Goal: Task Accomplishment & Management: Use online tool/utility

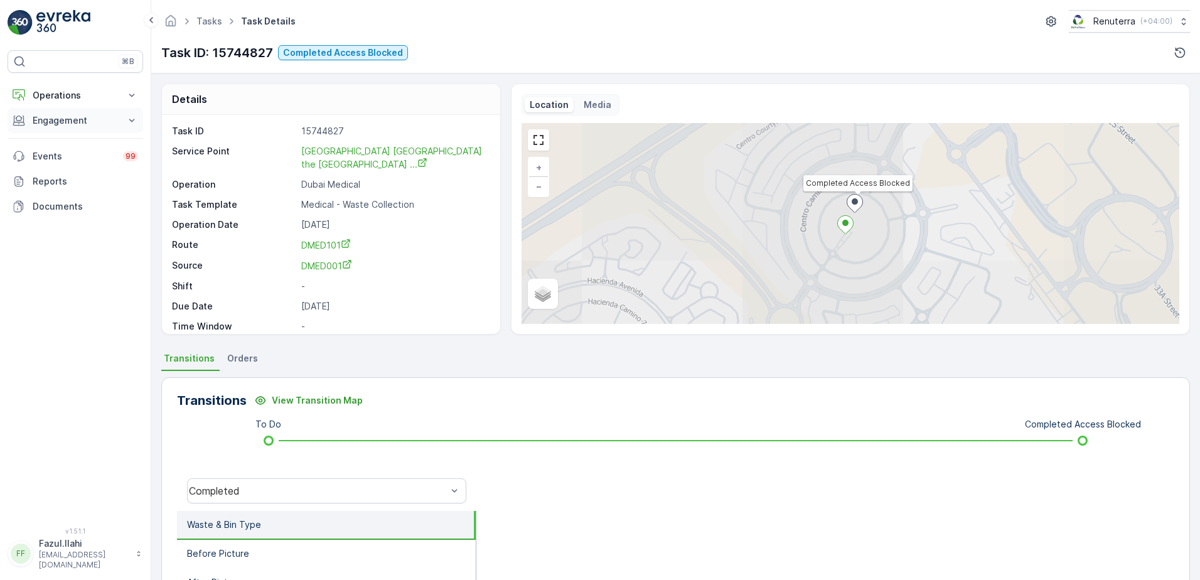
click at [76, 127] on button "Engagement" at bounding box center [76, 120] width 136 height 25
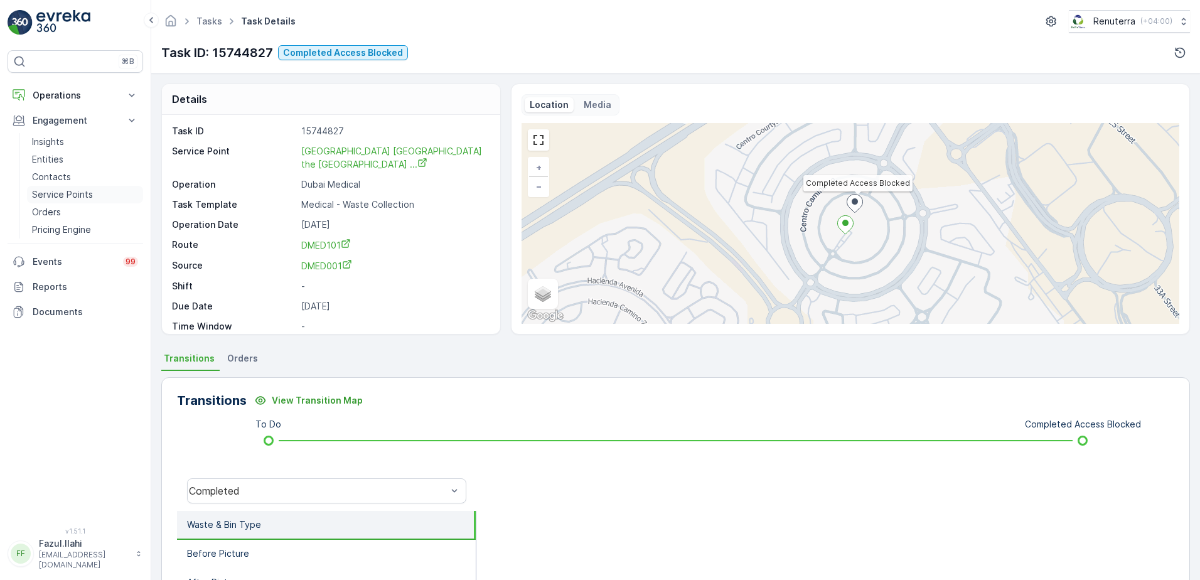
click at [75, 198] on p "Service Points" at bounding box center [62, 194] width 61 height 13
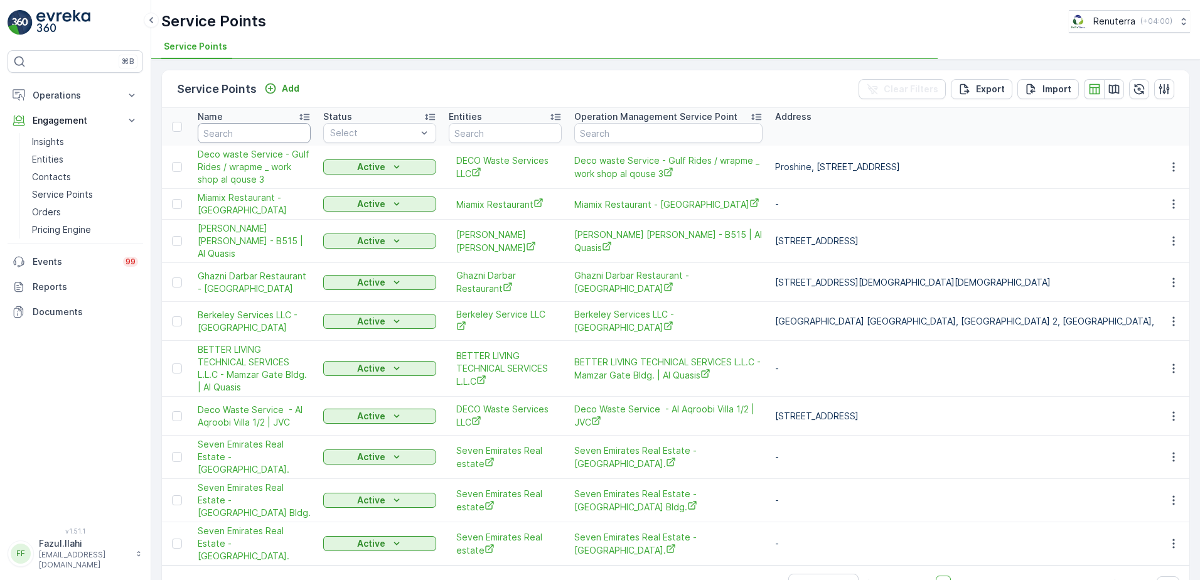
click at [262, 131] on input "text" at bounding box center [254, 133] width 113 height 20
type input "Unicare"
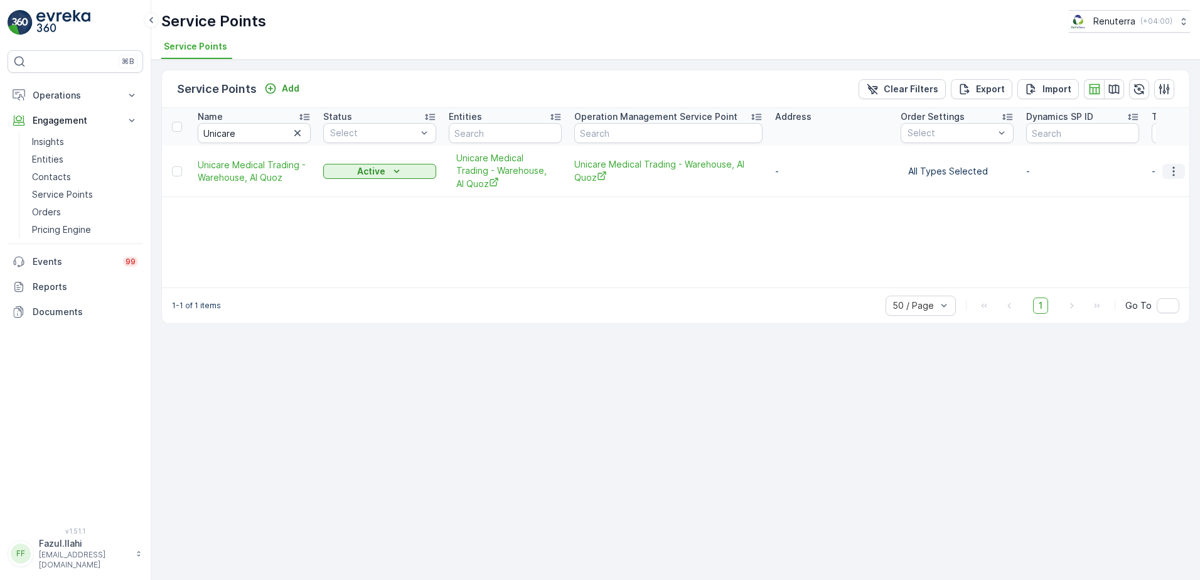
click at [1171, 167] on icon "button" at bounding box center [1173, 171] width 13 height 13
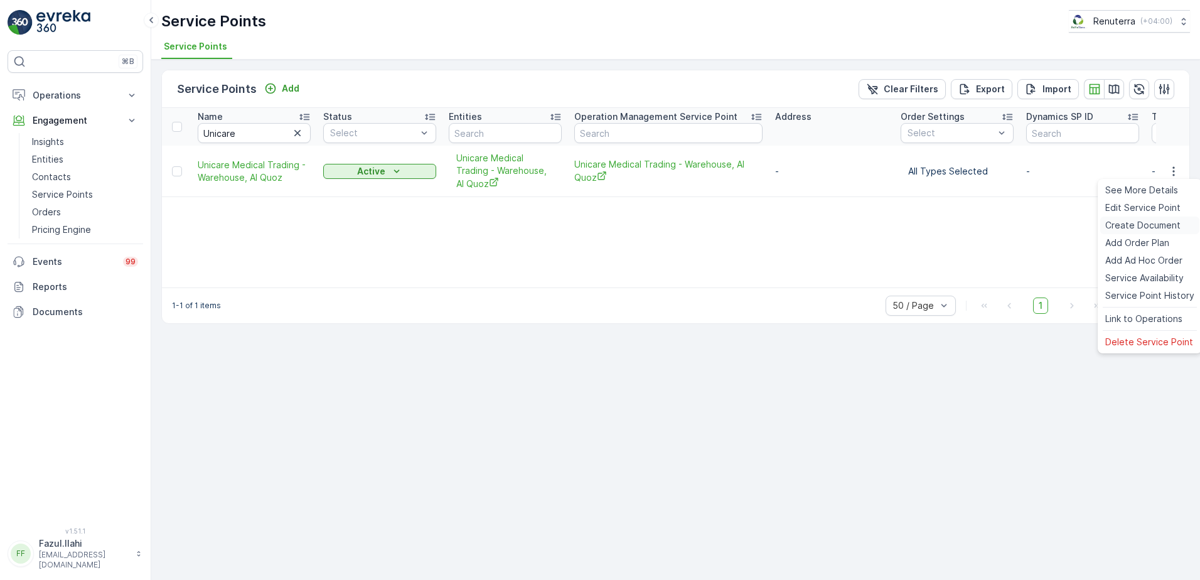
click at [1138, 227] on span "Create Document" at bounding box center [1142, 225] width 75 height 13
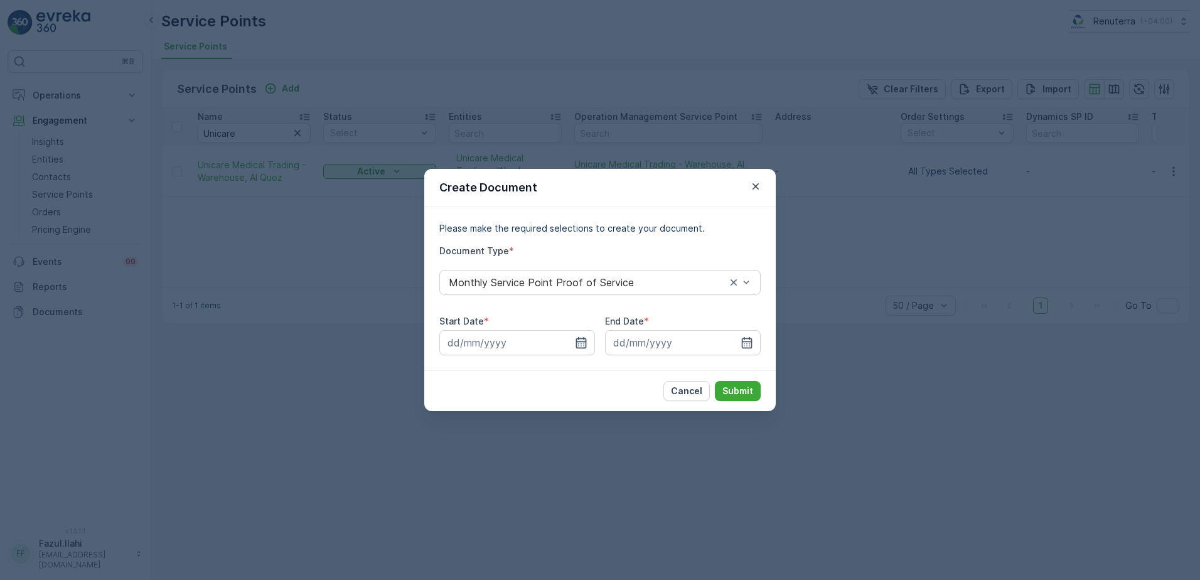
click at [584, 345] on icon "button" at bounding box center [581, 342] width 13 height 13
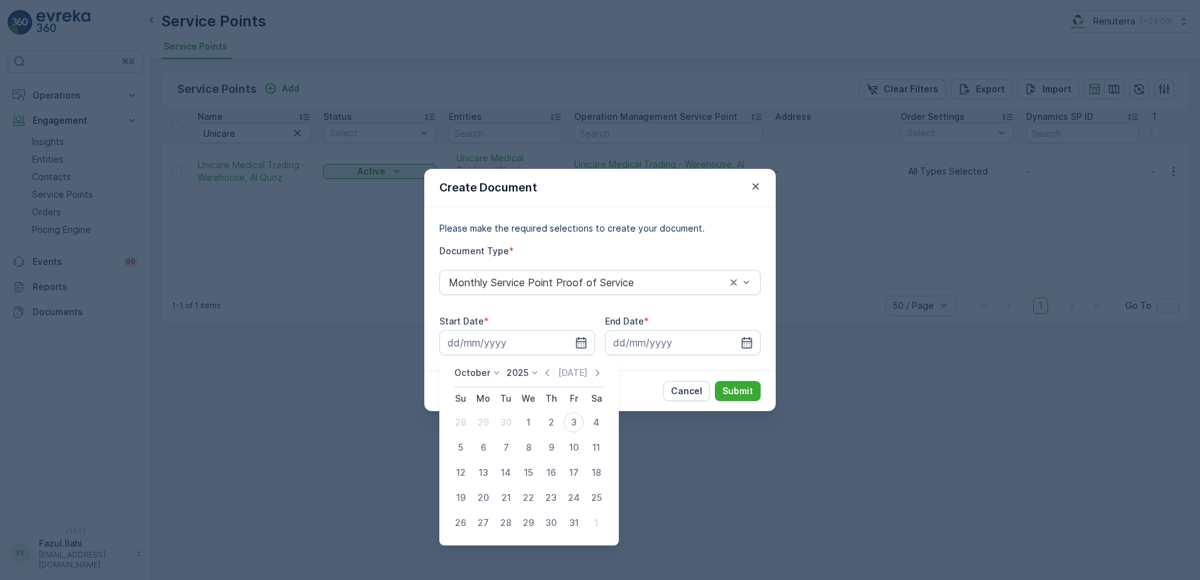
click at [552, 380] on div "October 2025 Today" at bounding box center [528, 376] width 149 height 21
click at [548, 375] on icon "button" at bounding box center [547, 372] width 13 height 13
click at [482, 420] on div "1" at bounding box center [483, 422] width 20 height 20
type input "01.09.2025"
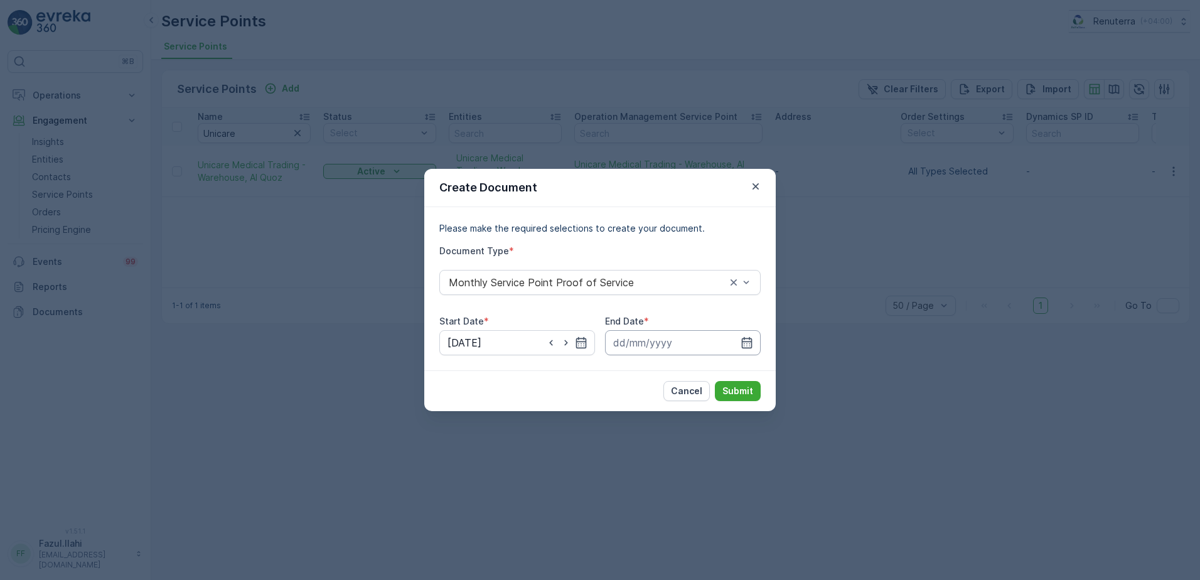
click at [739, 336] on input at bounding box center [683, 342] width 156 height 25
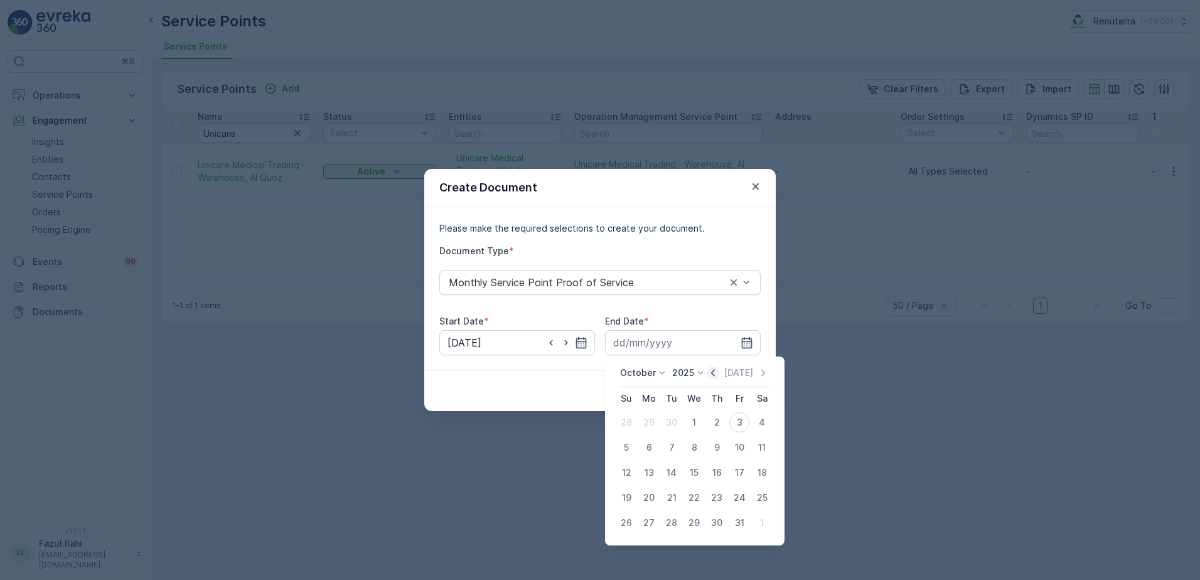
click at [713, 375] on icon "button" at bounding box center [713, 372] width 13 height 13
click at [668, 525] on div "30" at bounding box center [671, 523] width 20 height 20
type input "30.09.2025"
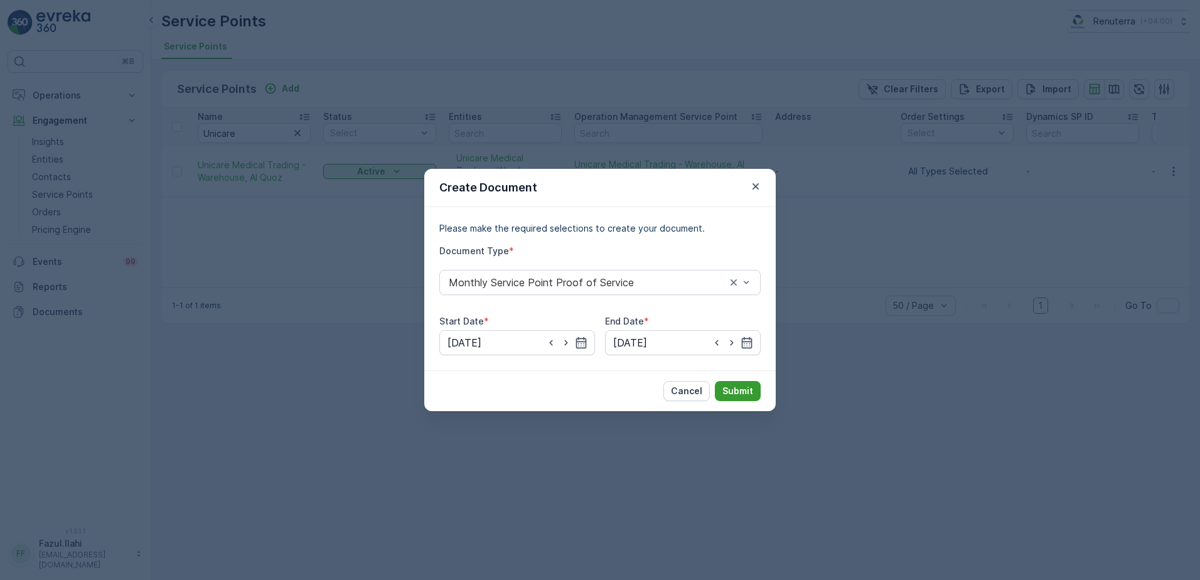
click at [726, 381] on button "Submit" at bounding box center [738, 391] width 46 height 20
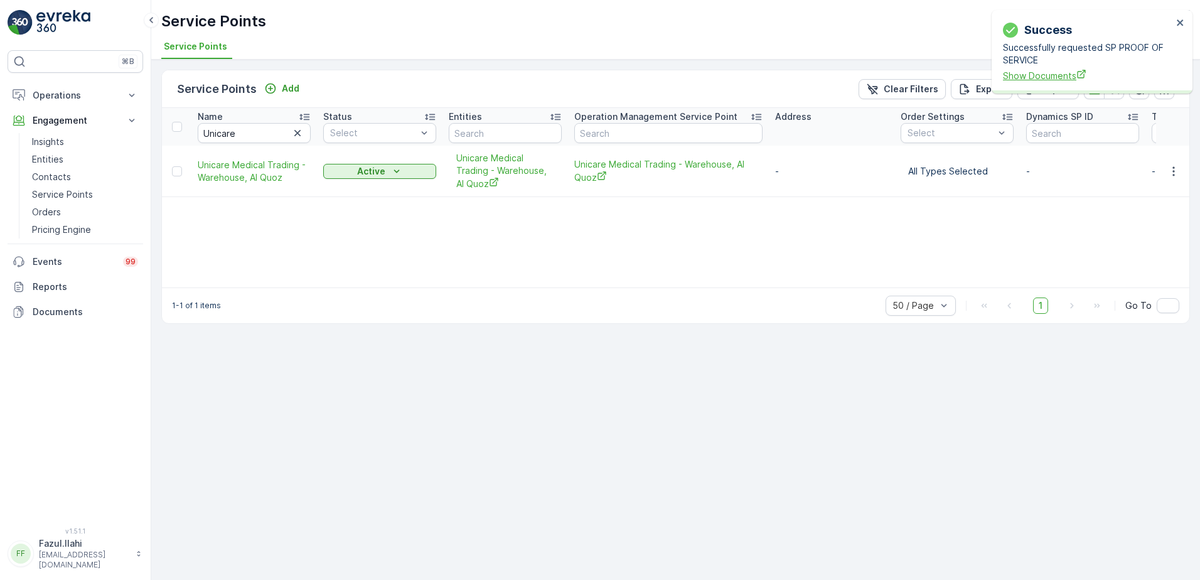
click at [1060, 75] on span "Show Documents" at bounding box center [1087, 75] width 169 height 13
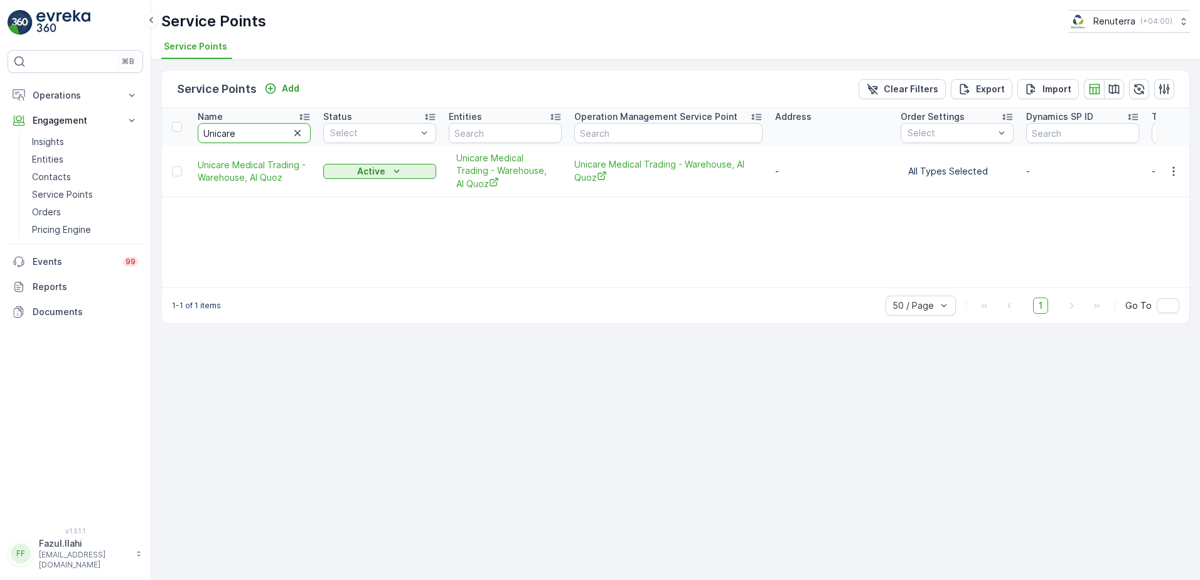
click at [245, 141] on input "Unicare" at bounding box center [254, 133] width 113 height 20
type input "ecolab"
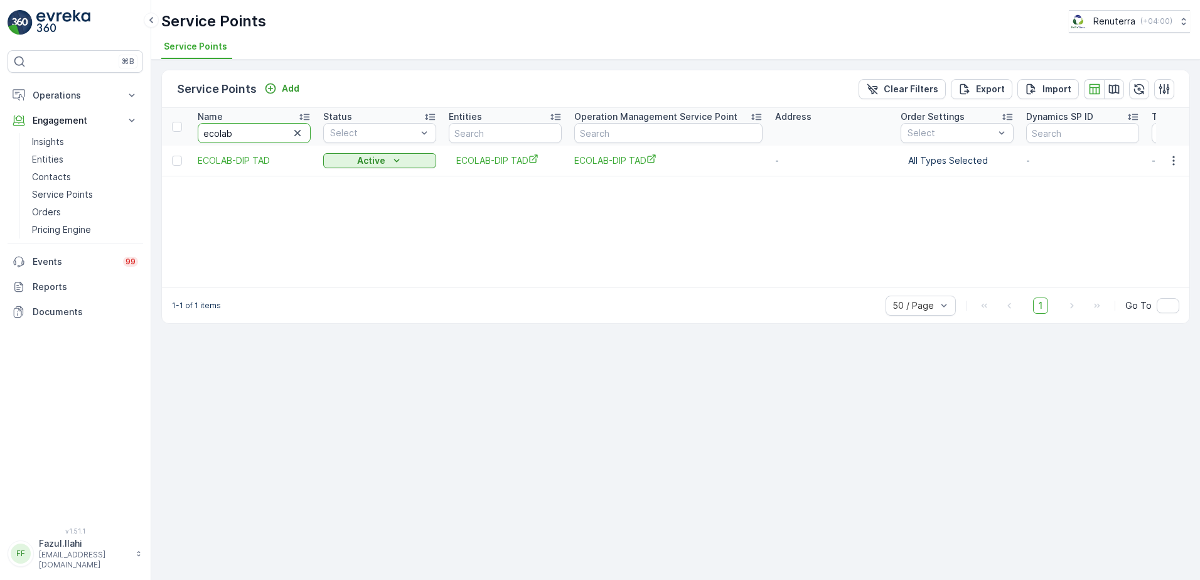
click at [252, 132] on input "ecolab" at bounding box center [254, 133] width 113 height 20
click at [253, 134] on input "ecolab" at bounding box center [254, 133] width 113 height 20
type input "nalc"
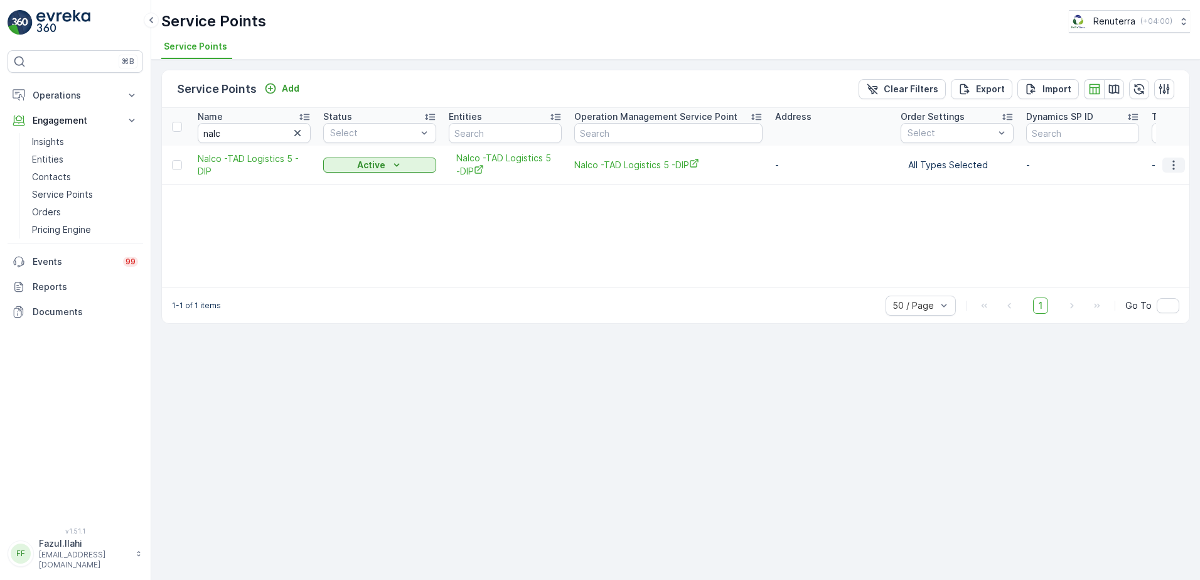
click at [1171, 160] on icon "button" at bounding box center [1173, 165] width 13 height 13
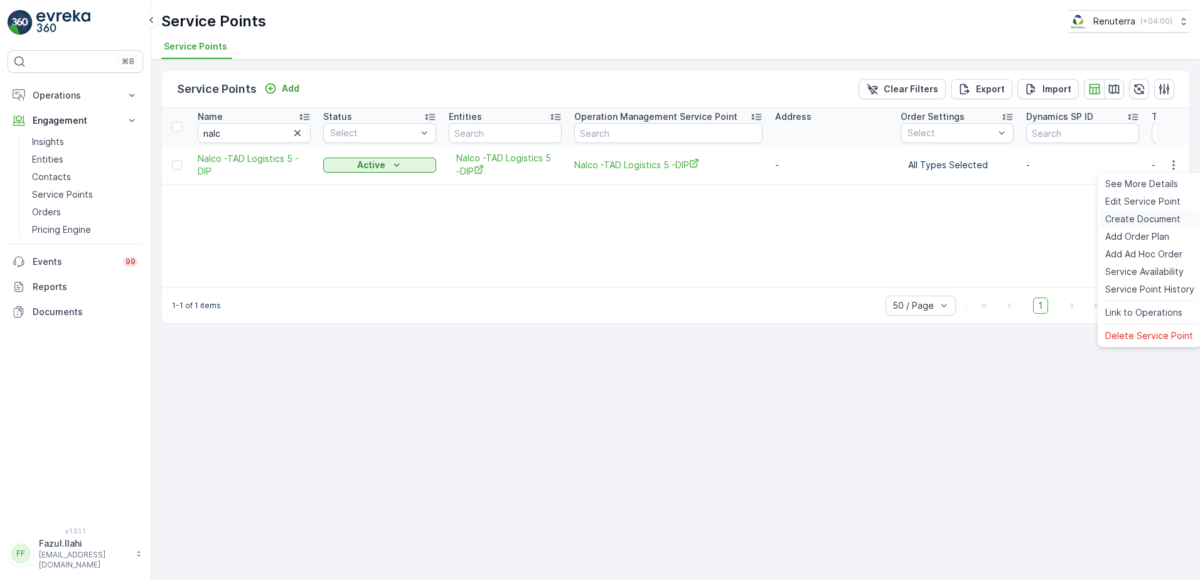
click at [1134, 225] on div "Create Document" at bounding box center [1149, 219] width 99 height 18
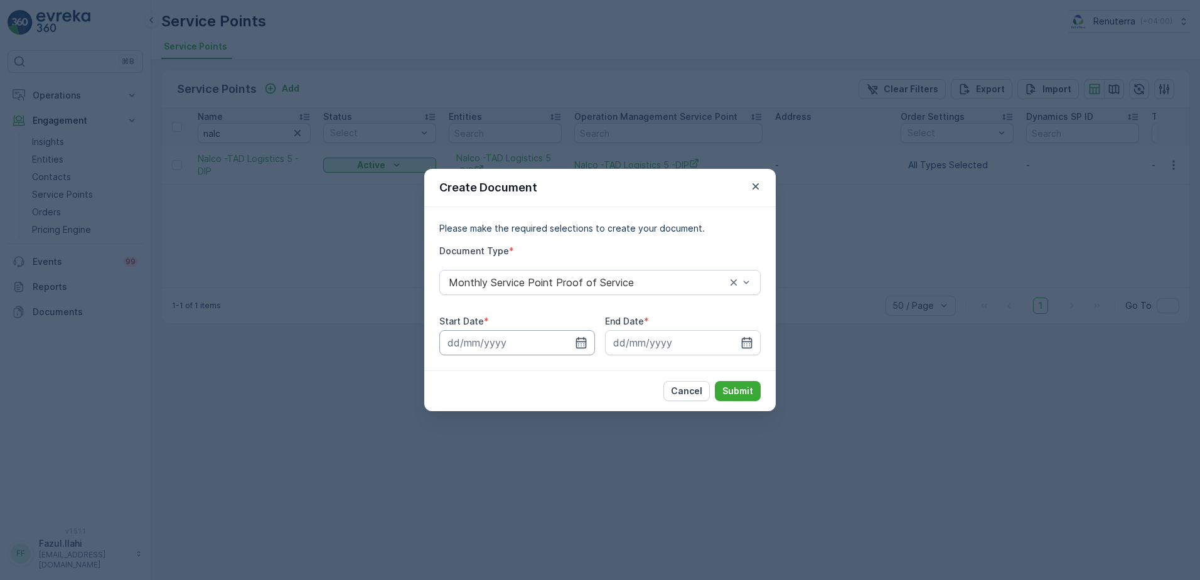
click at [589, 345] on input at bounding box center [517, 342] width 156 height 25
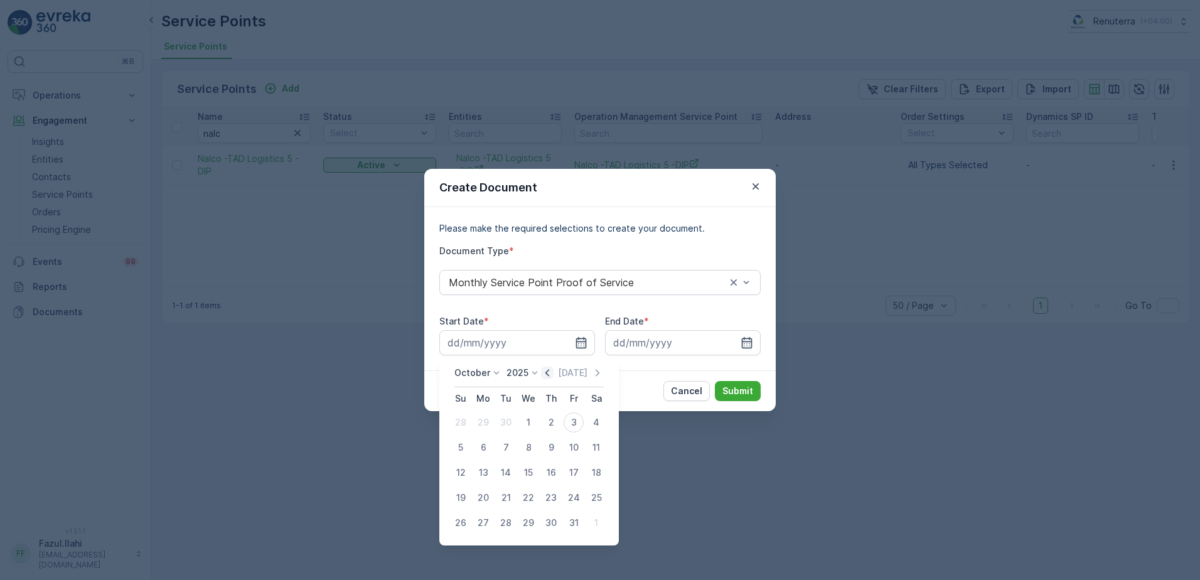
click at [553, 376] on icon "button" at bounding box center [547, 372] width 13 height 13
click at [489, 423] on div "1" at bounding box center [483, 422] width 20 height 20
type input "01.09.2025"
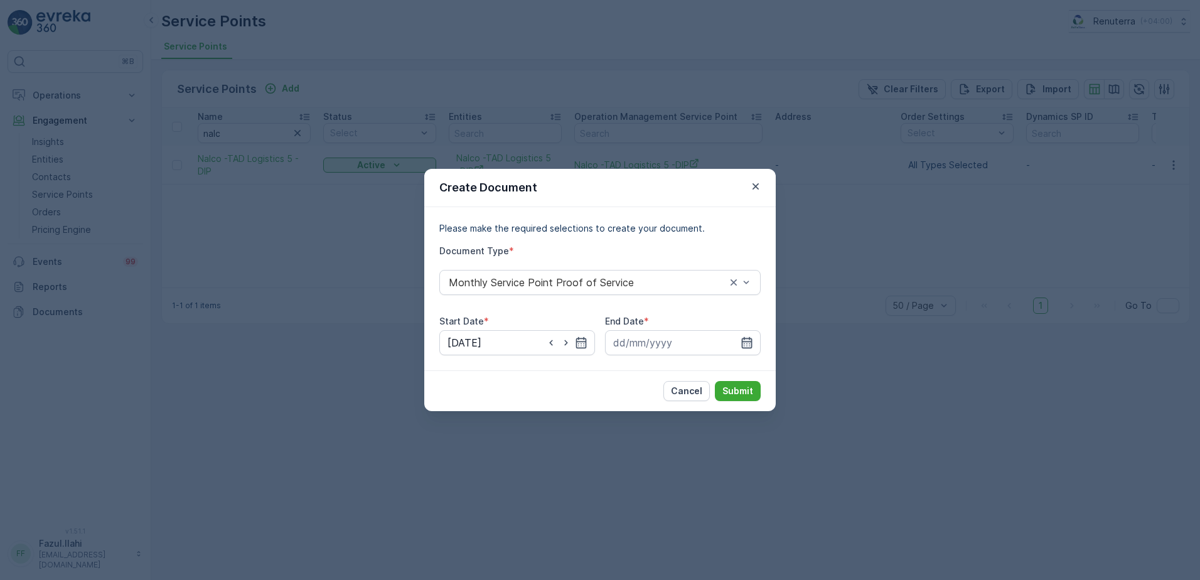
click at [749, 343] on icon "button" at bounding box center [746, 342] width 13 height 13
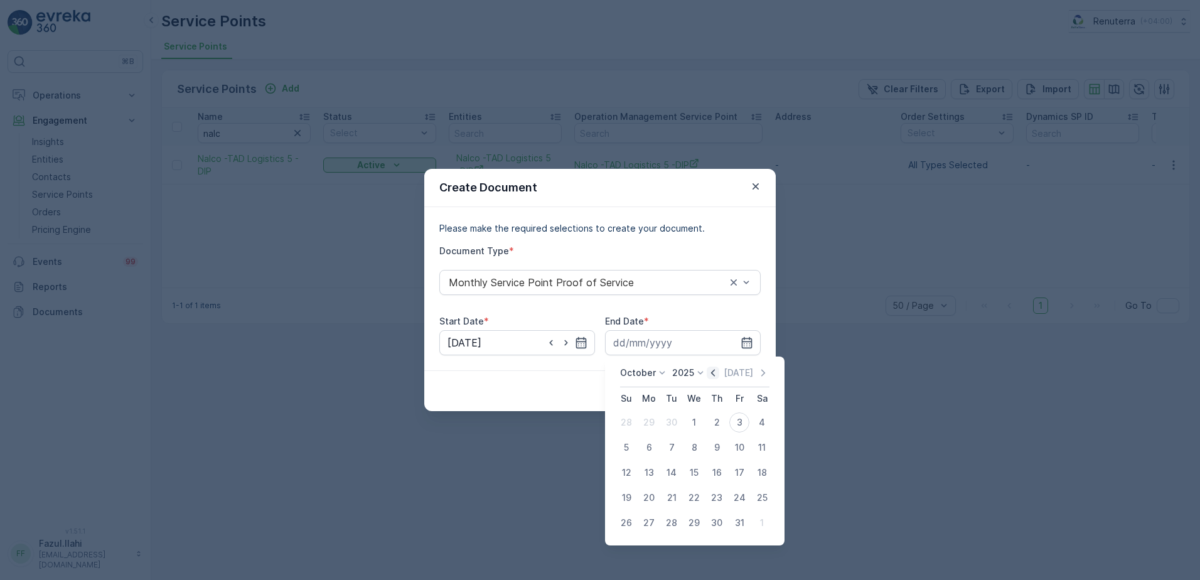
click at [713, 373] on icon "button" at bounding box center [713, 372] width 13 height 13
click at [676, 523] on div "30" at bounding box center [671, 523] width 20 height 20
type input "30.09.2025"
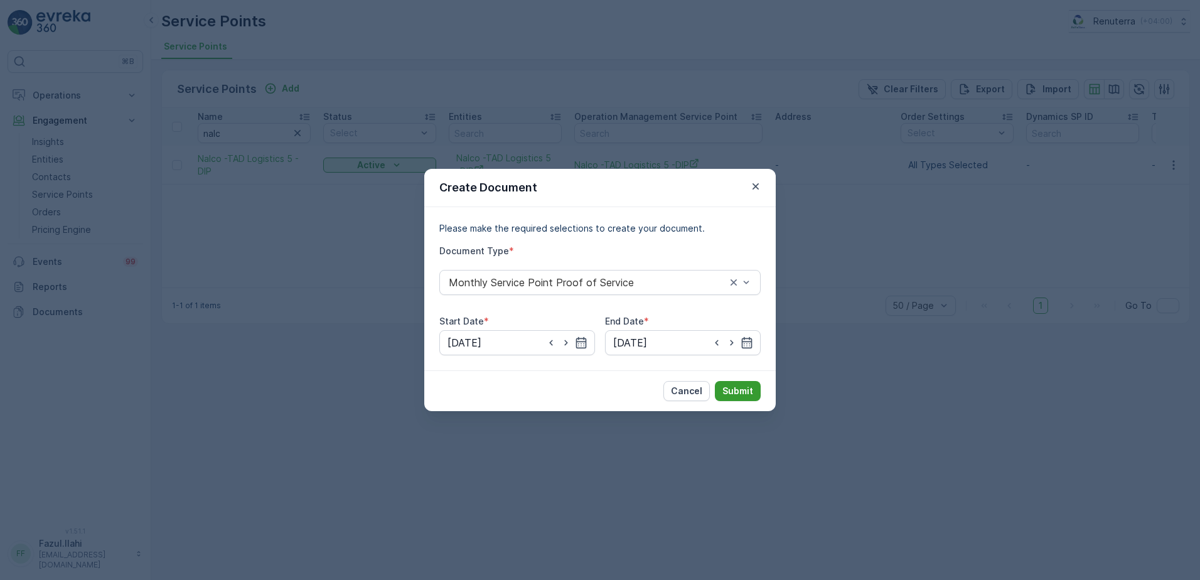
click at [735, 390] on p "Submit" at bounding box center [737, 391] width 31 height 13
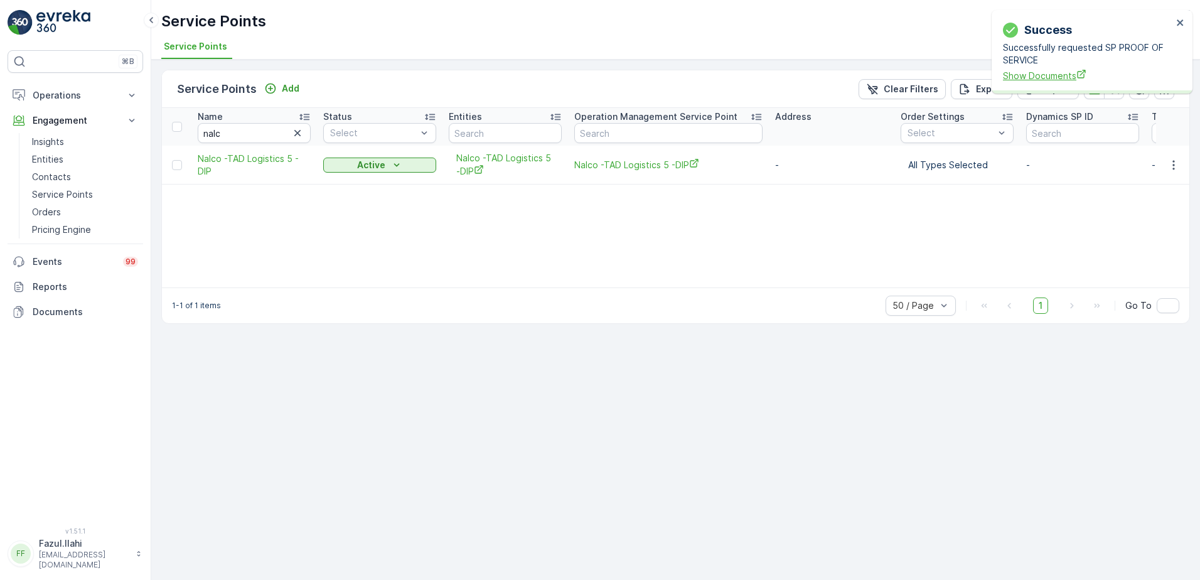
click at [1033, 71] on span "Show Documents" at bounding box center [1087, 75] width 169 height 13
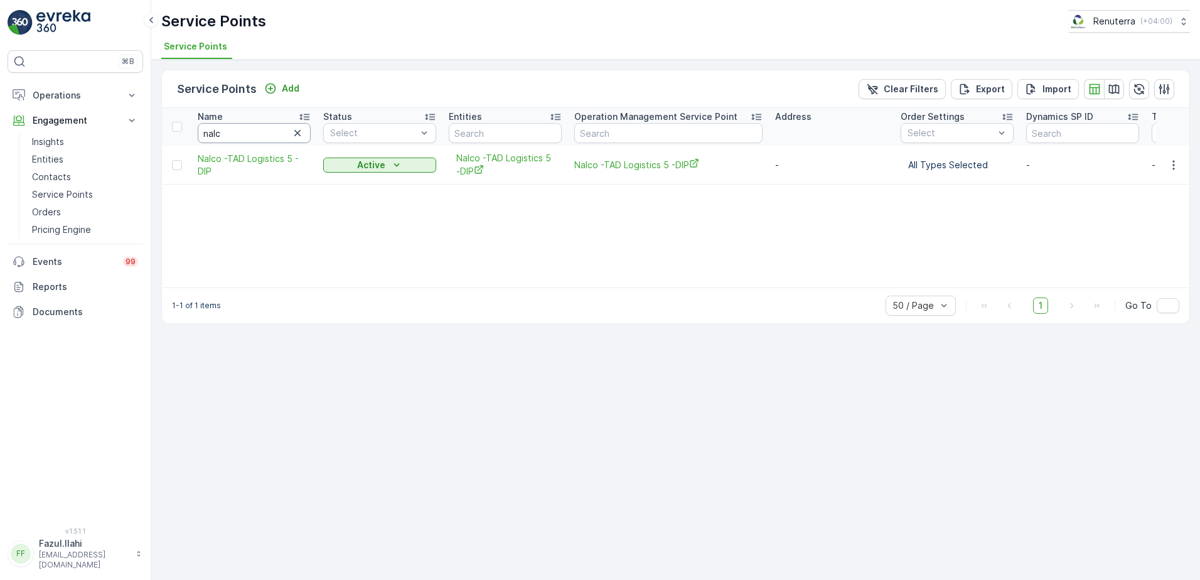
click at [261, 128] on input "nalc" at bounding box center [254, 133] width 113 height 20
type input "Al nouras"
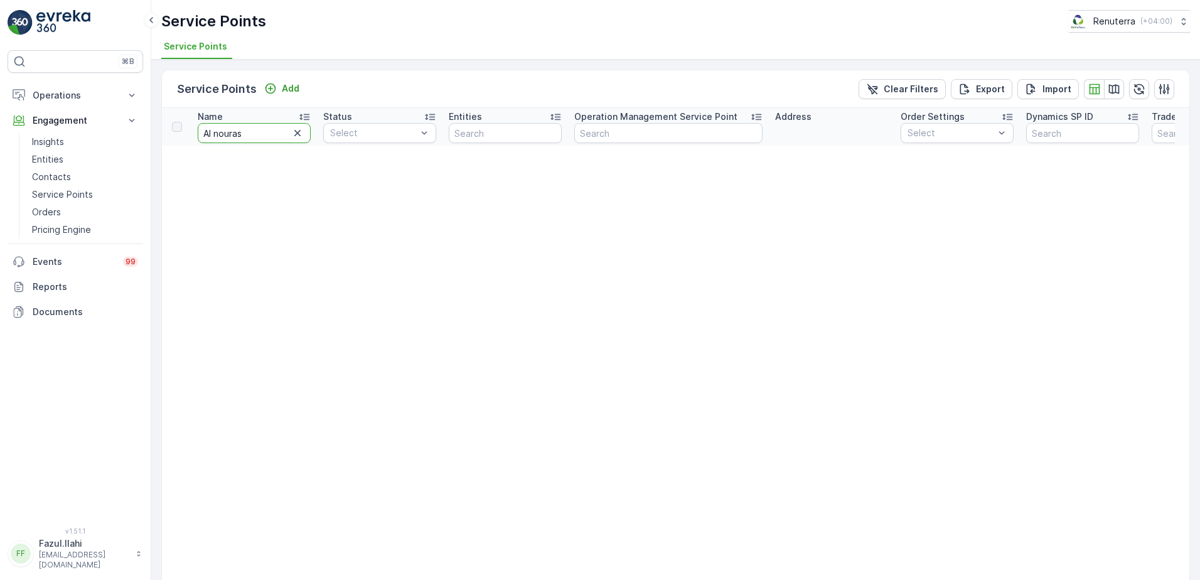
click at [249, 137] on input "Al nouras" at bounding box center [254, 133] width 113 height 20
type input "Al Nouras"
click at [281, 136] on input "Al Nouras" at bounding box center [254, 133] width 113 height 20
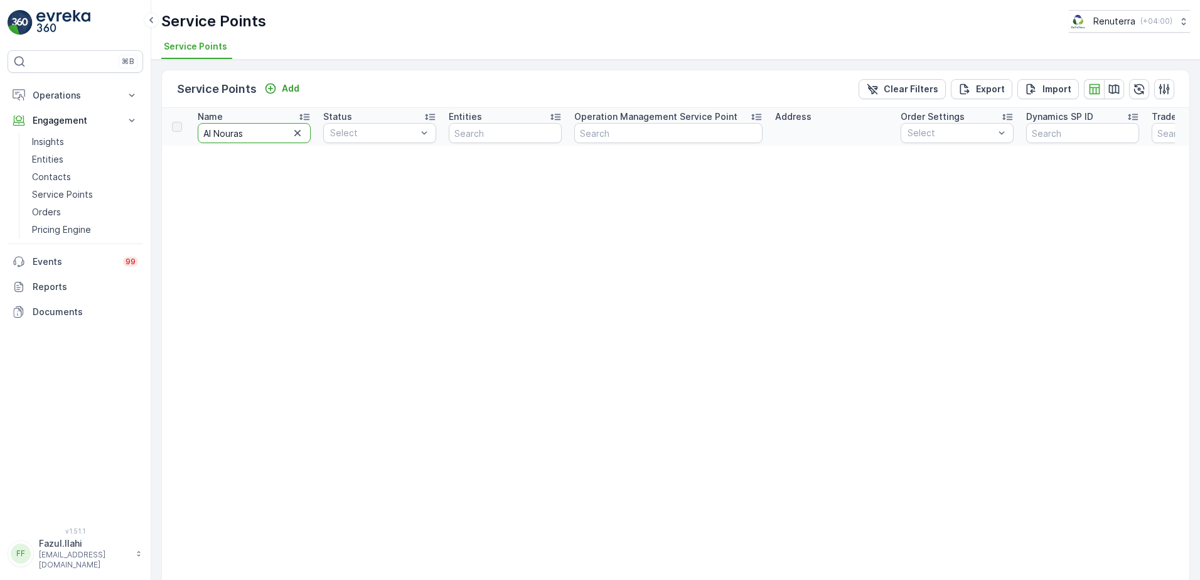
type input "Al Nouras"
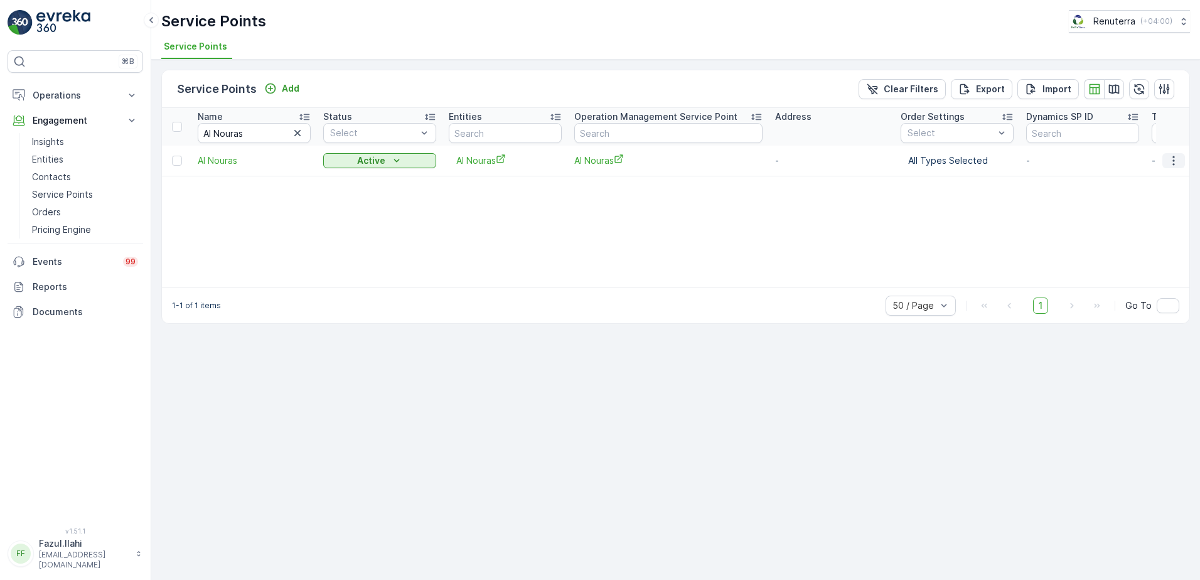
click at [1171, 161] on icon "button" at bounding box center [1173, 160] width 13 height 13
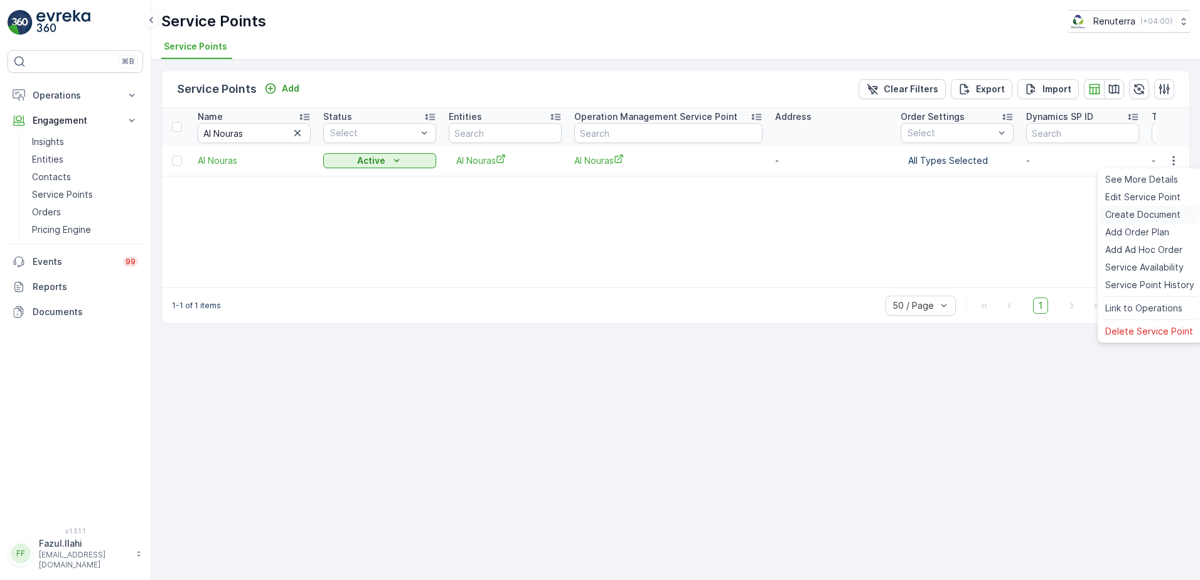
click at [1137, 215] on span "Create Document" at bounding box center [1142, 214] width 75 height 13
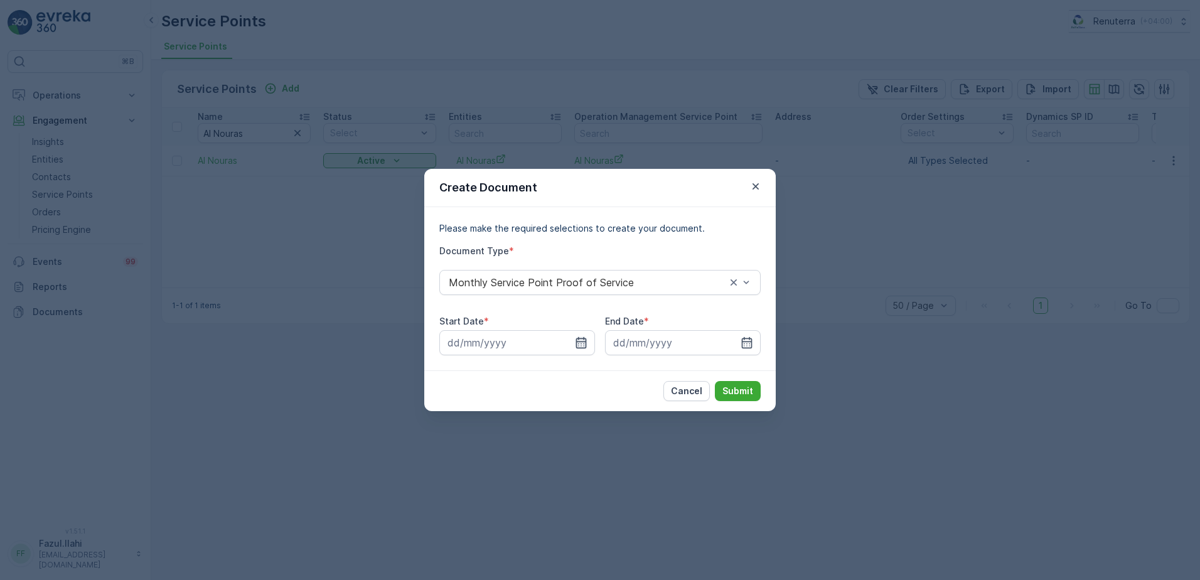
click at [577, 338] on icon "button" at bounding box center [581, 342] width 11 height 11
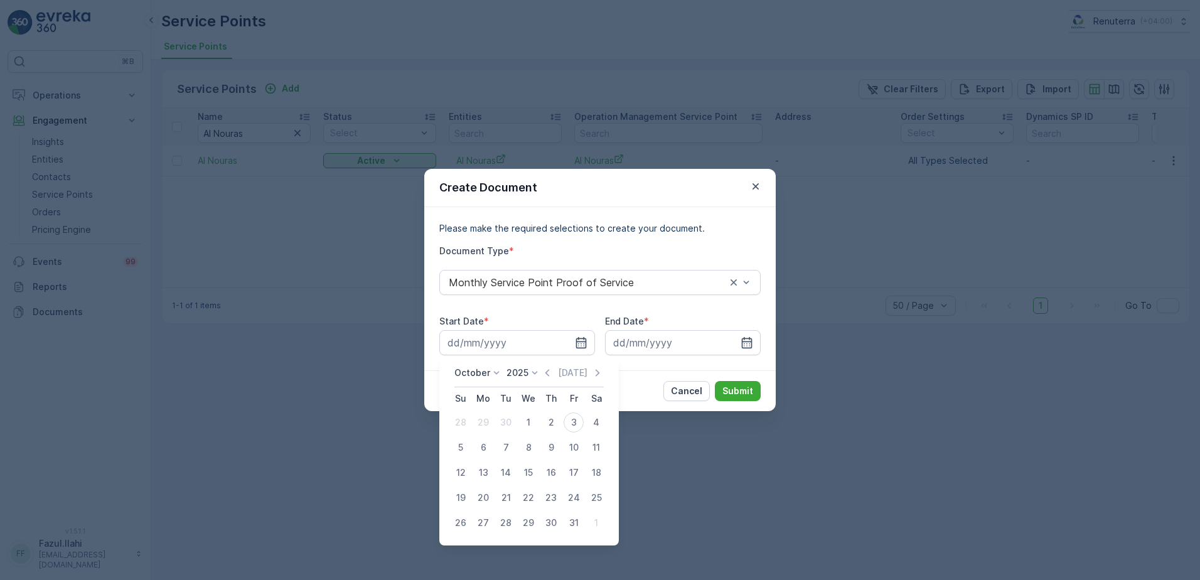
click at [552, 369] on icon "button" at bounding box center [547, 372] width 13 height 13
click at [482, 420] on div "1" at bounding box center [483, 422] width 20 height 20
type input "01.09.2025"
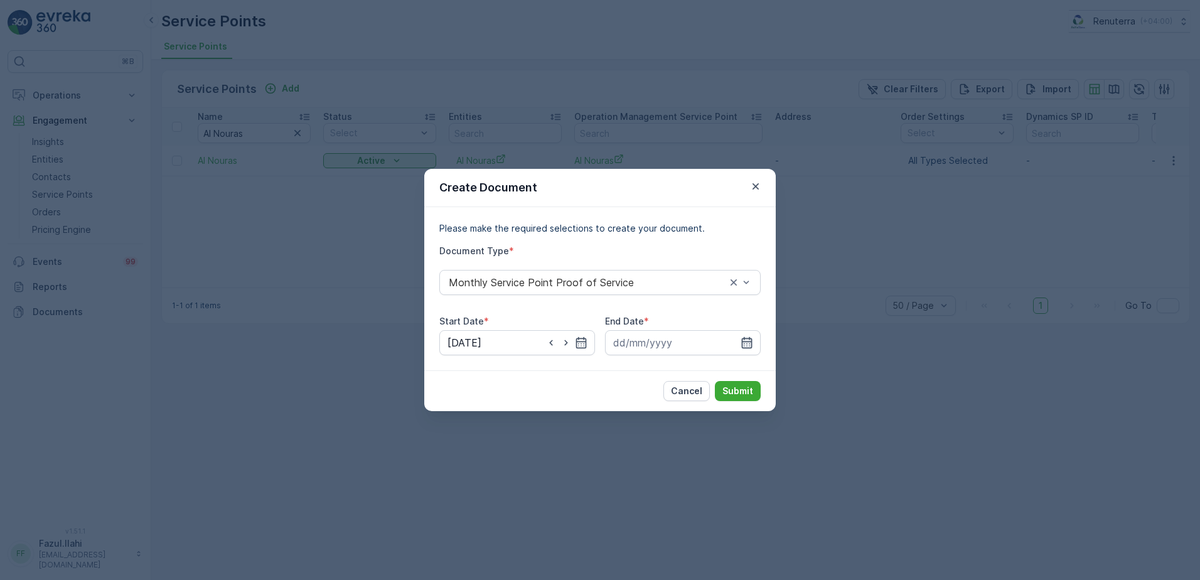
click at [743, 344] on icon "button" at bounding box center [746, 342] width 13 height 13
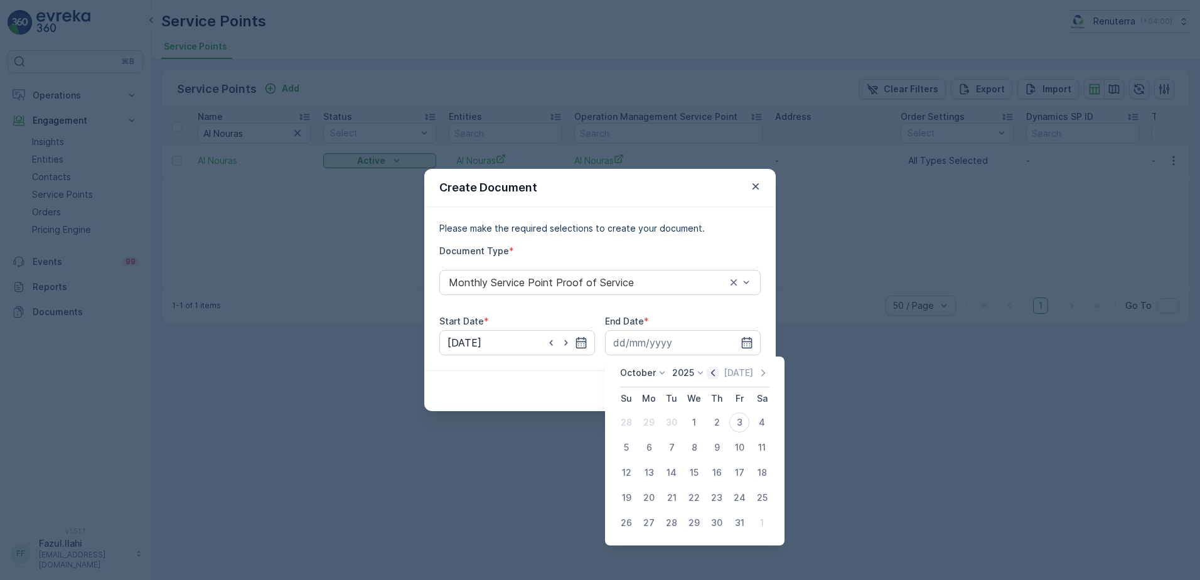
click at [714, 376] on icon "button" at bounding box center [713, 372] width 13 height 13
click at [668, 525] on div "30" at bounding box center [671, 523] width 20 height 20
type input "30.09.2025"
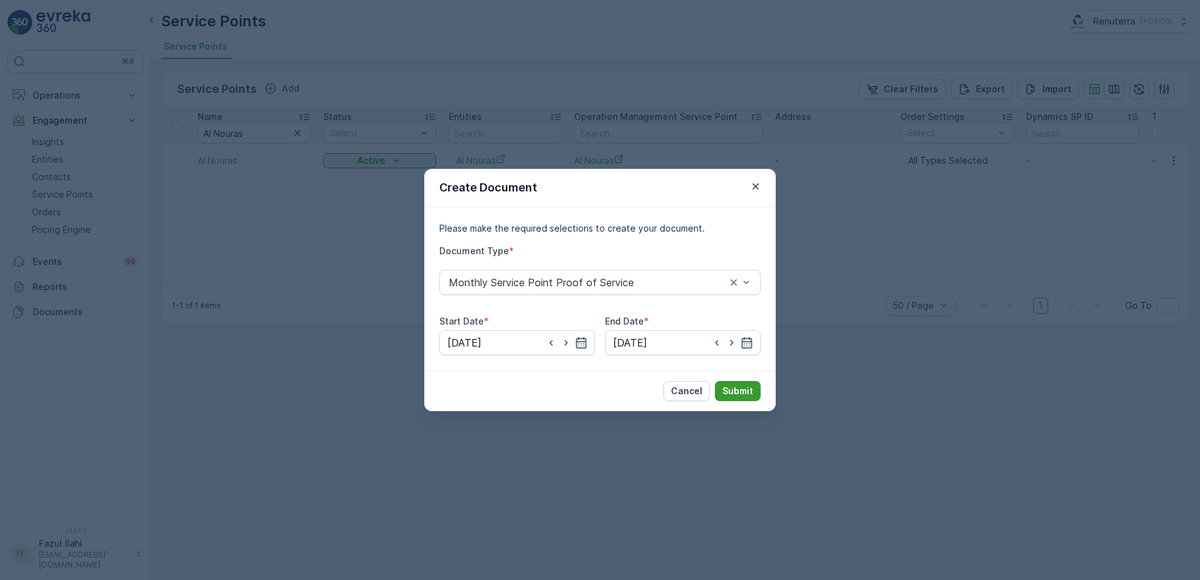
click at [744, 393] on p "Submit" at bounding box center [737, 391] width 31 height 13
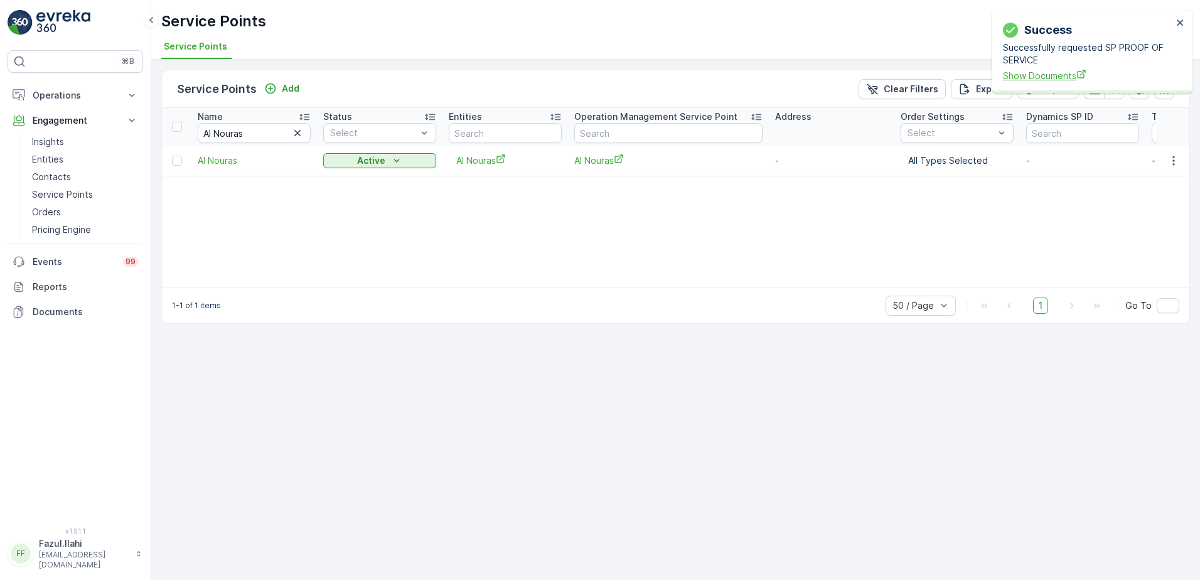
click at [1055, 77] on span "Show Documents" at bounding box center [1087, 75] width 169 height 13
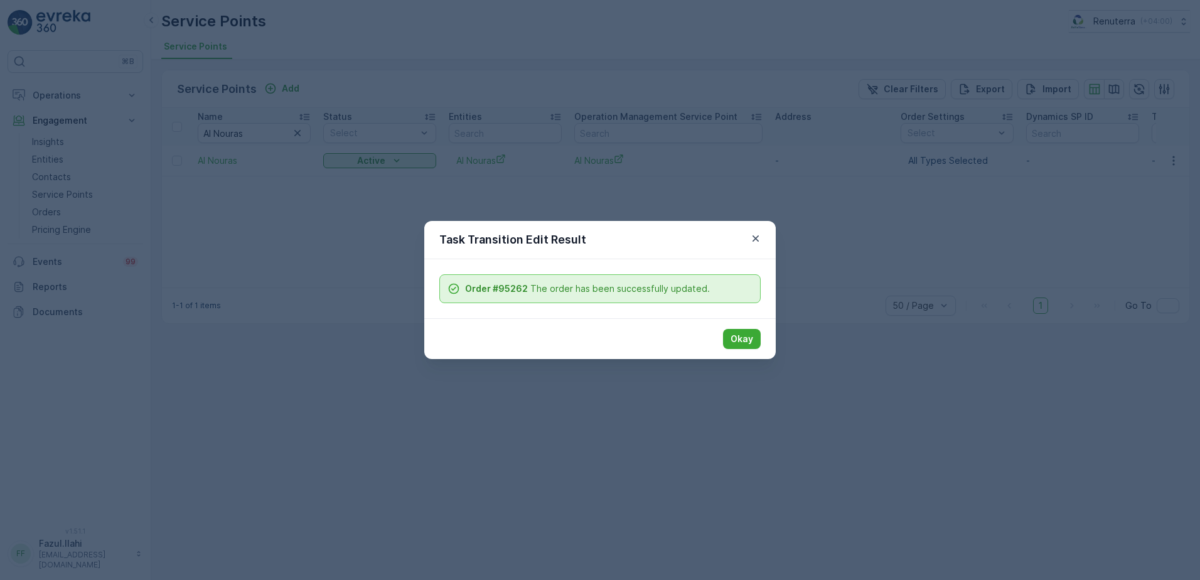
click at [770, 343] on div "Okay" at bounding box center [599, 338] width 351 height 41
drag, startPoint x: 715, startPoint y: 339, endPoint x: 729, endPoint y: 337, distance: 14.0
click at [717, 338] on div "Okay" at bounding box center [599, 338] width 351 height 41
click at [737, 338] on p "Okay" at bounding box center [741, 339] width 23 height 13
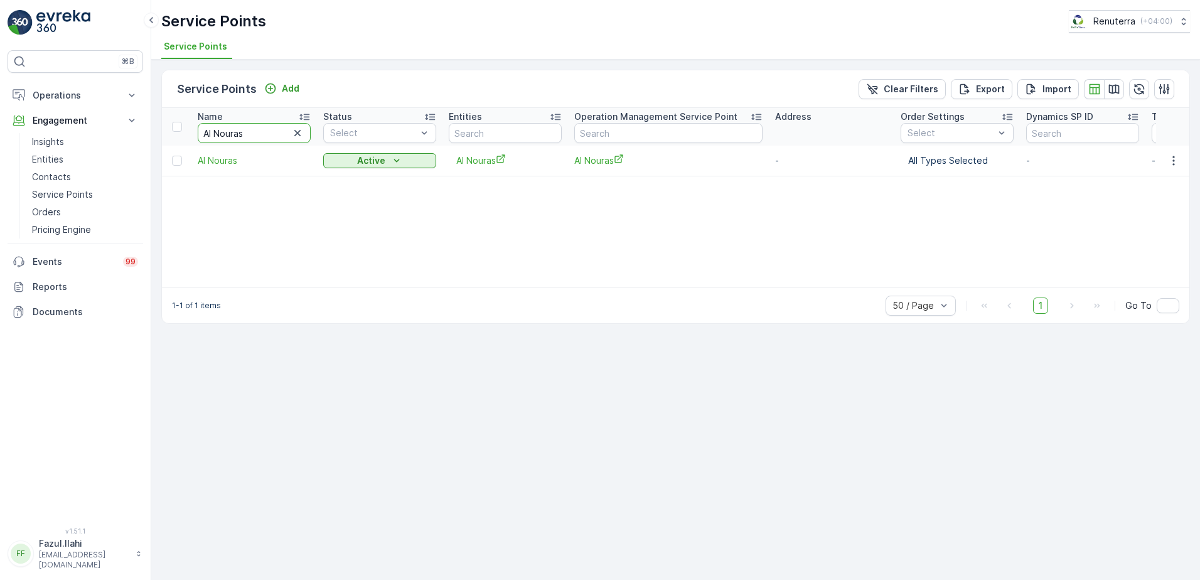
click at [259, 131] on input "Al Nouras" at bounding box center [254, 133] width 113 height 20
type input "American"
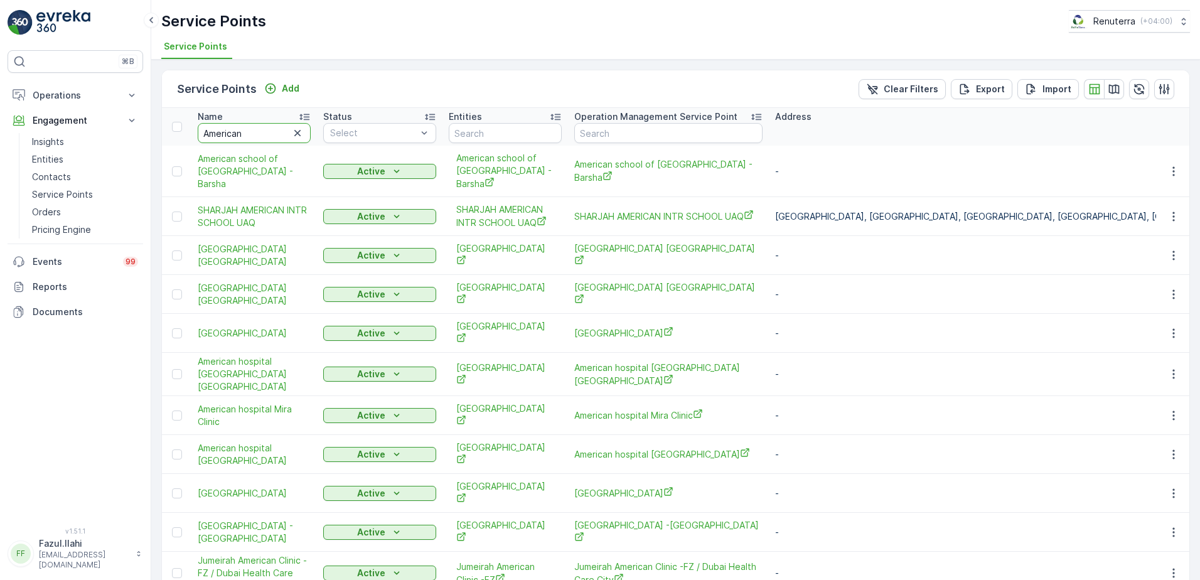
click at [272, 132] on input "American" at bounding box center [254, 133] width 113 height 20
type input "American Hospital"
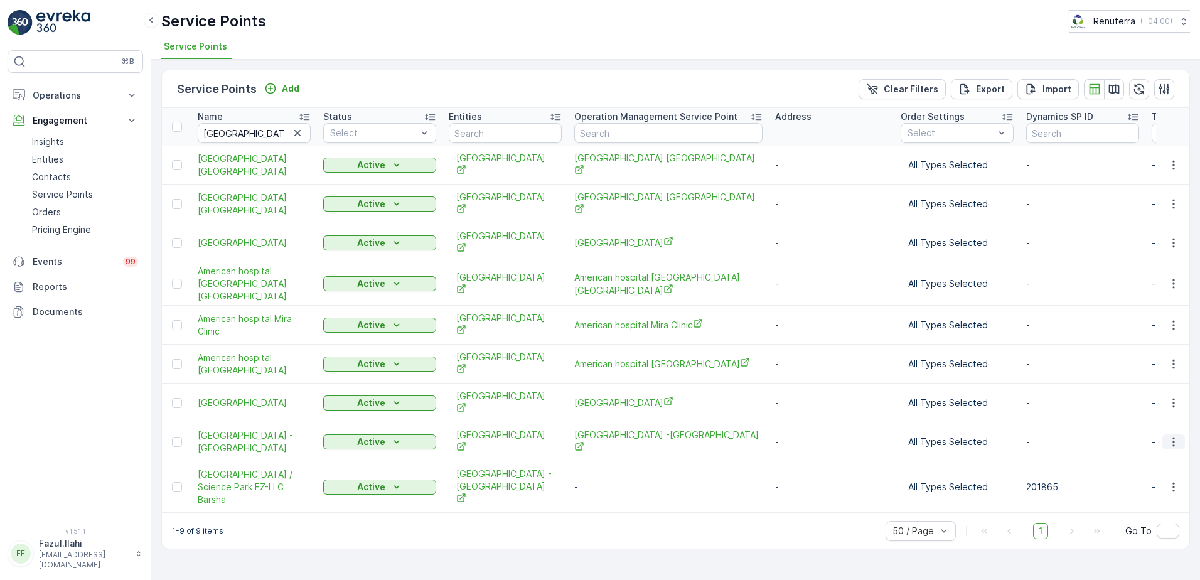
click at [1170, 435] on icon "button" at bounding box center [1173, 441] width 13 height 13
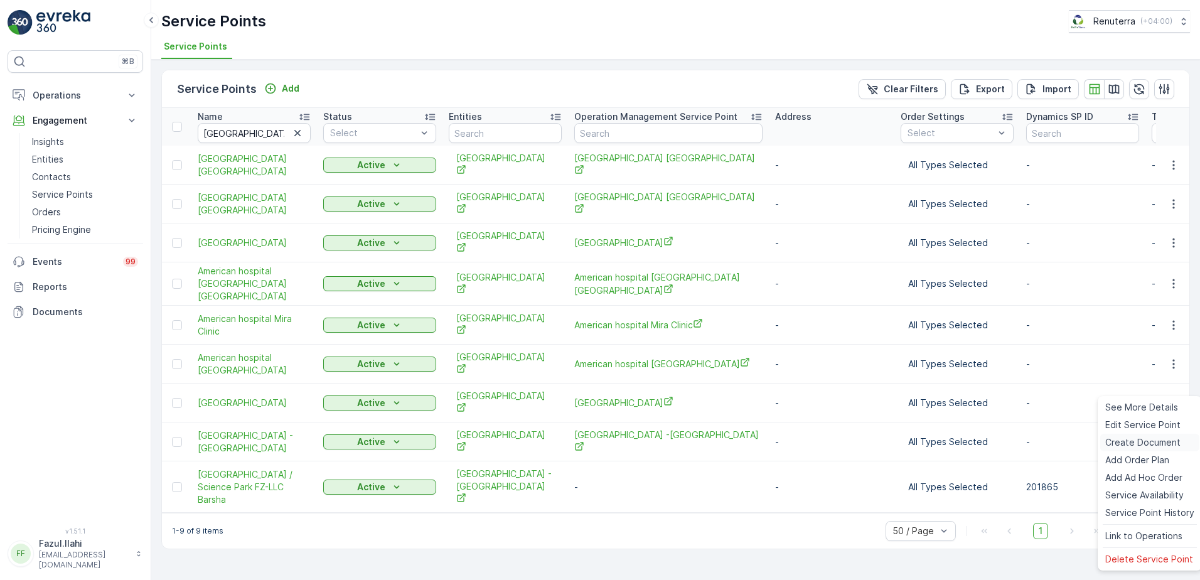
click at [1143, 441] on span "Create Document" at bounding box center [1142, 442] width 75 height 13
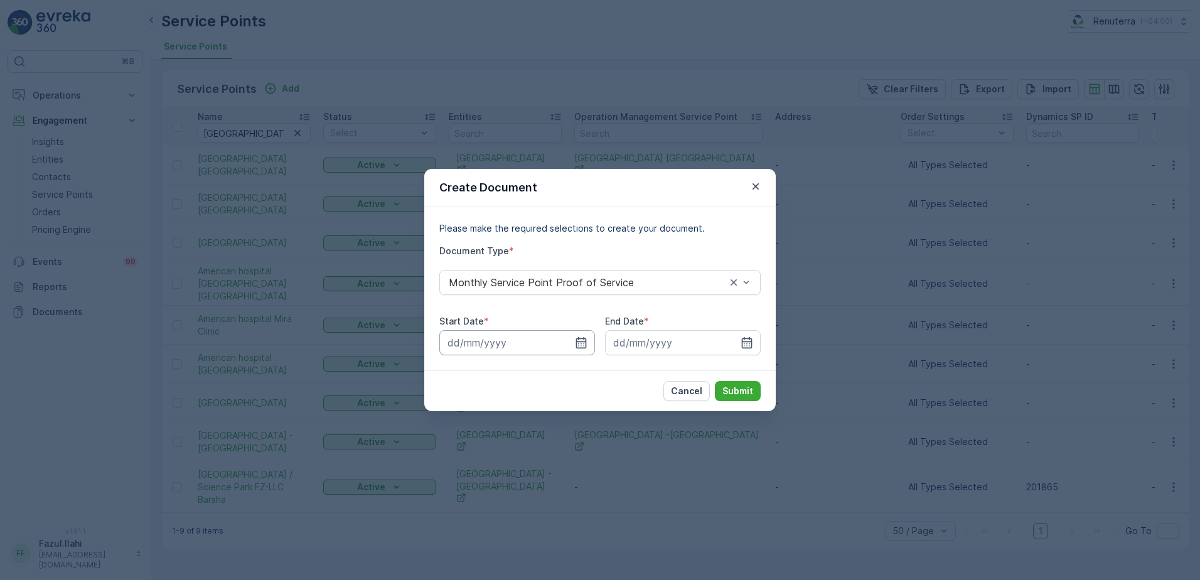
click at [576, 339] on icon "button" at bounding box center [581, 342] width 11 height 11
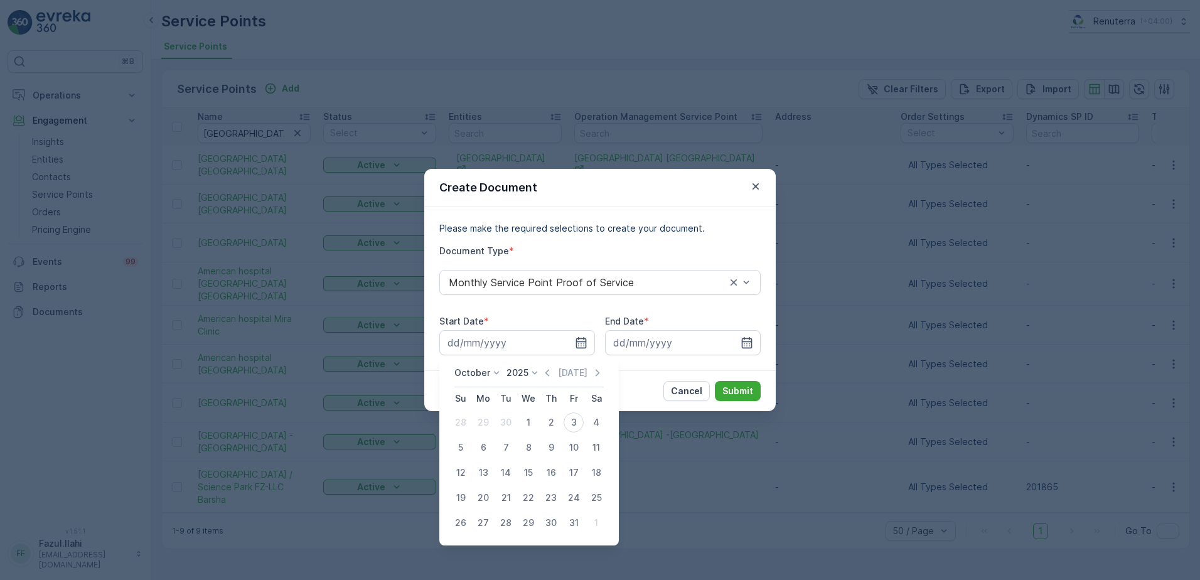
drag, startPoint x: 549, startPoint y: 371, endPoint x: 553, endPoint y: 390, distance: 19.2
click at [548, 371] on icon "button" at bounding box center [547, 372] width 13 height 13
click at [481, 426] on div "1" at bounding box center [483, 422] width 20 height 20
type input "01.09.2025"
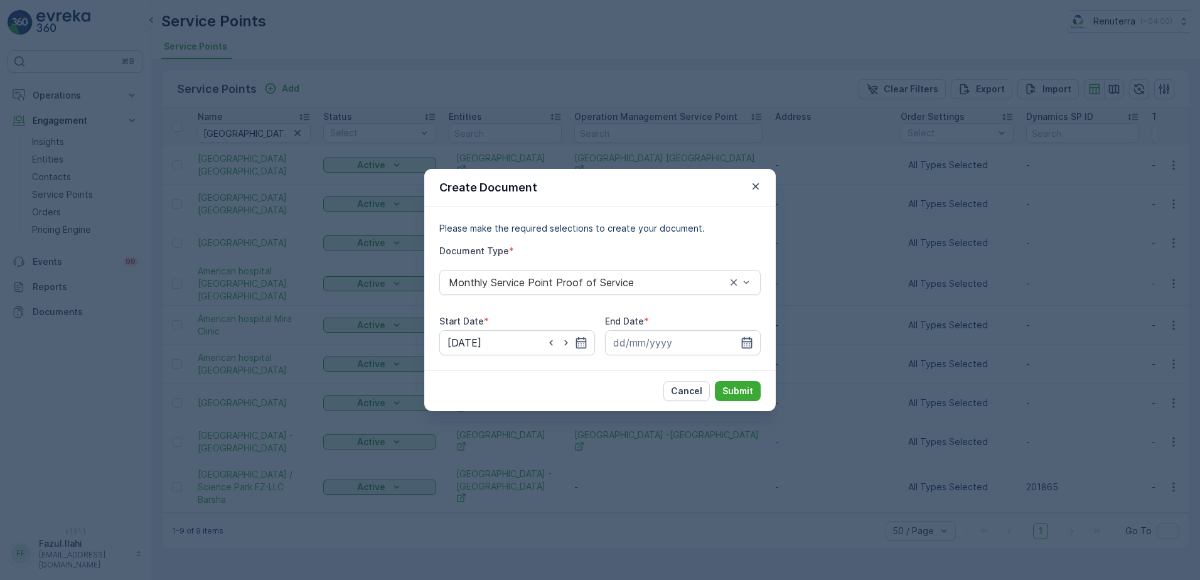
click at [742, 343] on icon "button" at bounding box center [746, 342] width 13 height 13
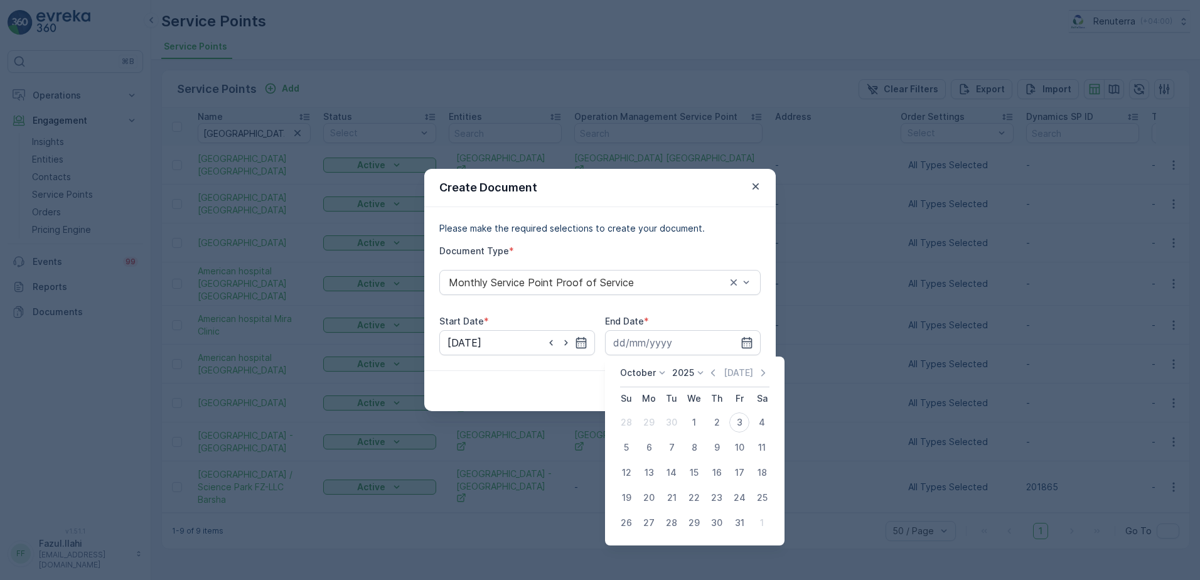
click at [713, 381] on div "October 2025 Today" at bounding box center [694, 376] width 149 height 21
click at [717, 373] on icon "button" at bounding box center [713, 372] width 13 height 13
click at [672, 520] on div "30" at bounding box center [671, 523] width 20 height 20
type input "30.09.2025"
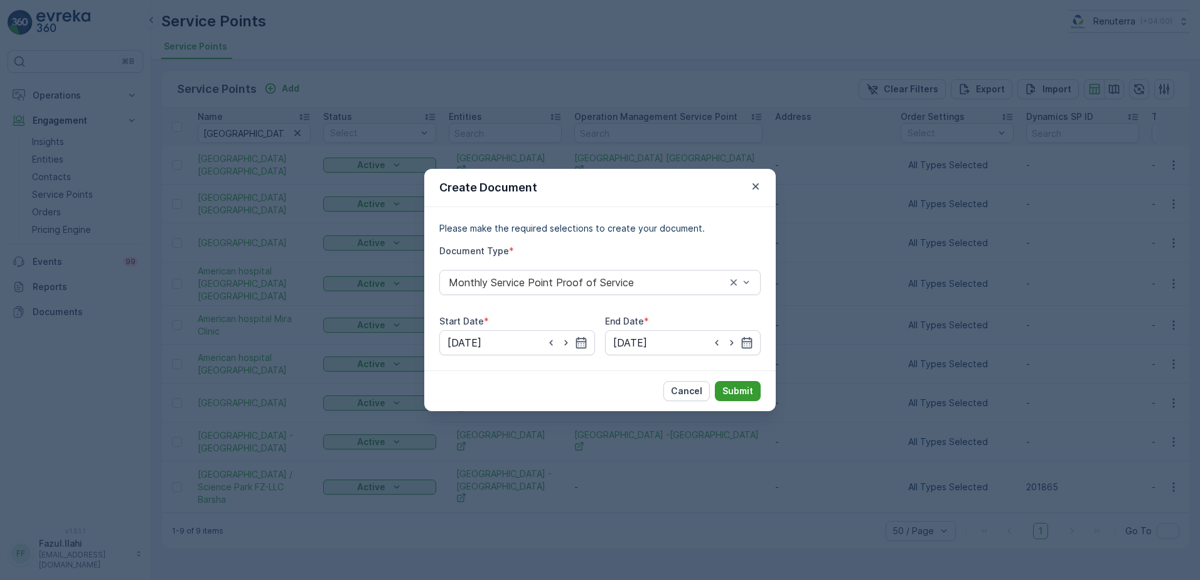
click at [747, 386] on p "Submit" at bounding box center [737, 391] width 31 height 13
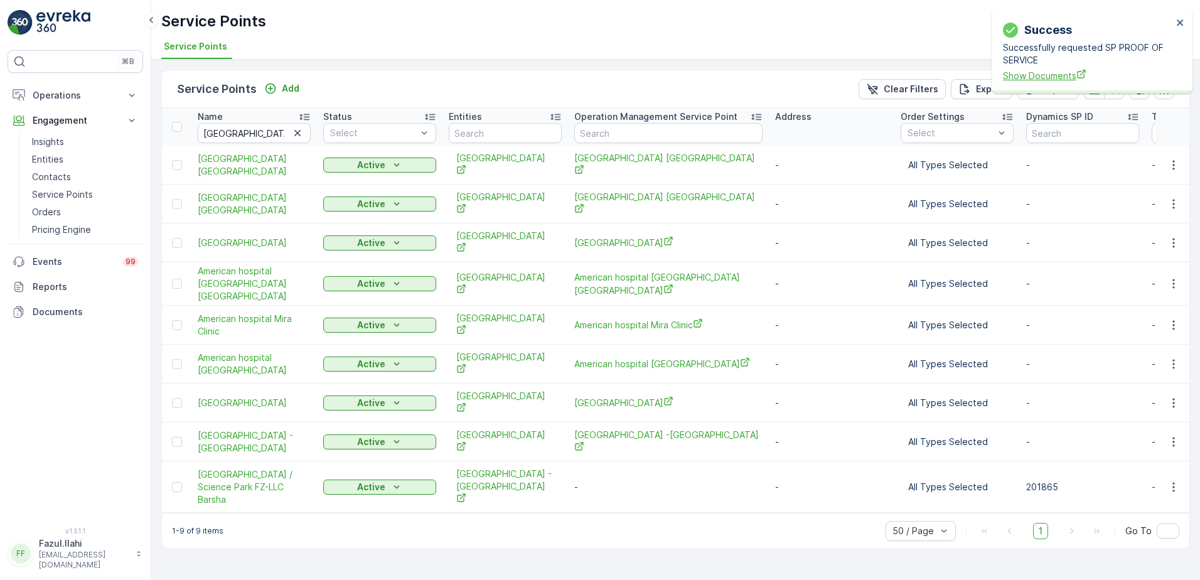
click at [1033, 78] on span "Show Documents" at bounding box center [1087, 75] width 169 height 13
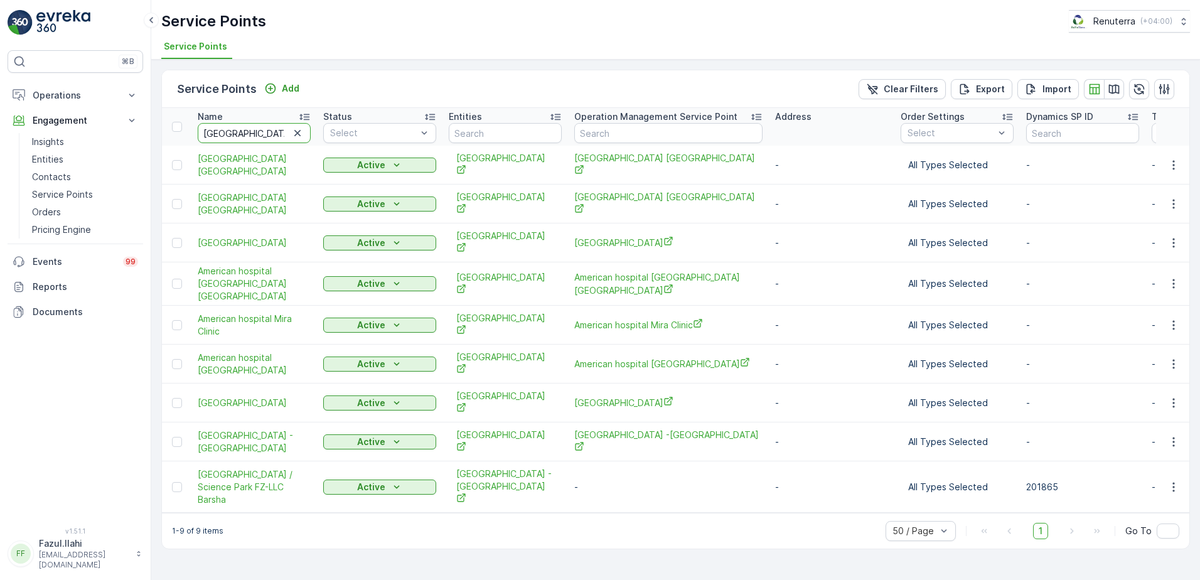
click at [254, 136] on input "American Hospital" at bounding box center [254, 133] width 113 height 20
type input "Dot;"
click at [254, 136] on input "Dot;" at bounding box center [254, 133] width 113 height 20
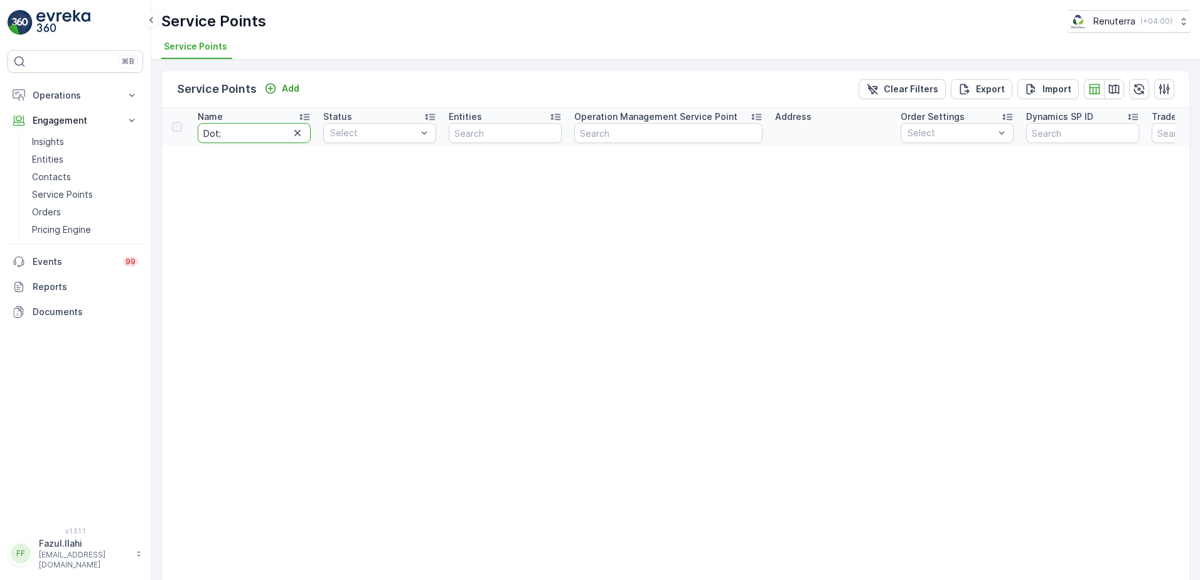
type input "Dot"
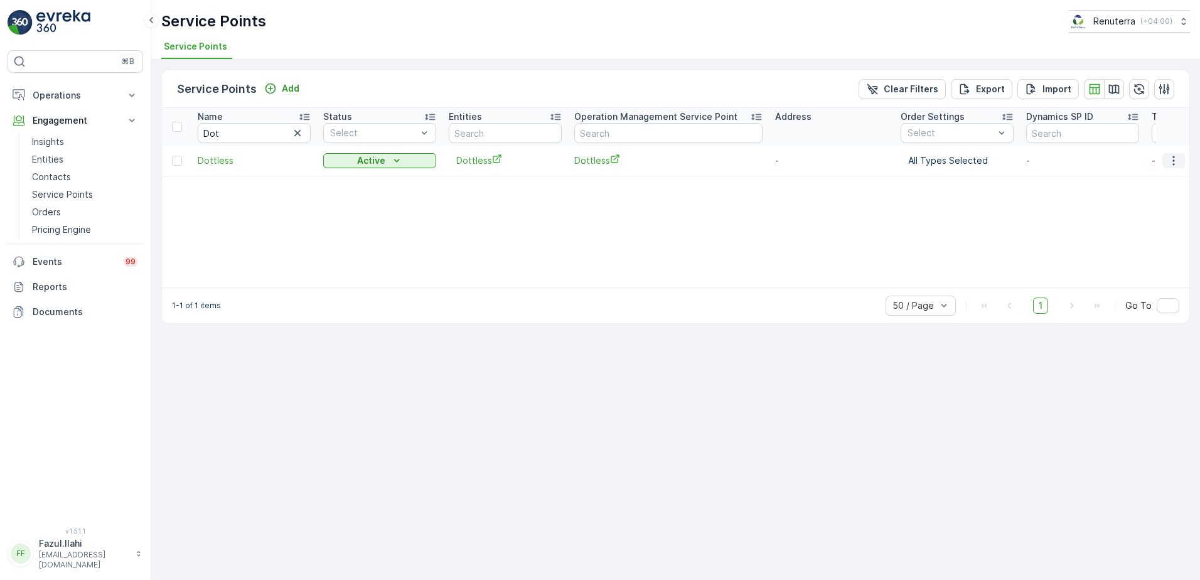
click at [1171, 158] on icon "button" at bounding box center [1173, 160] width 13 height 13
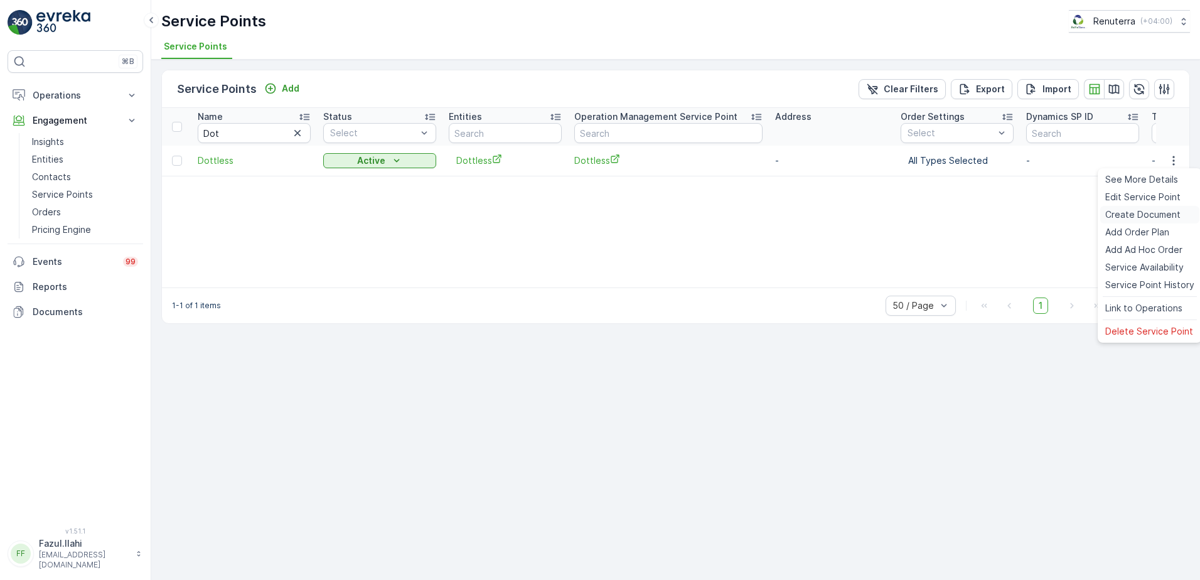
click at [1139, 215] on span "Create Document" at bounding box center [1142, 214] width 75 height 13
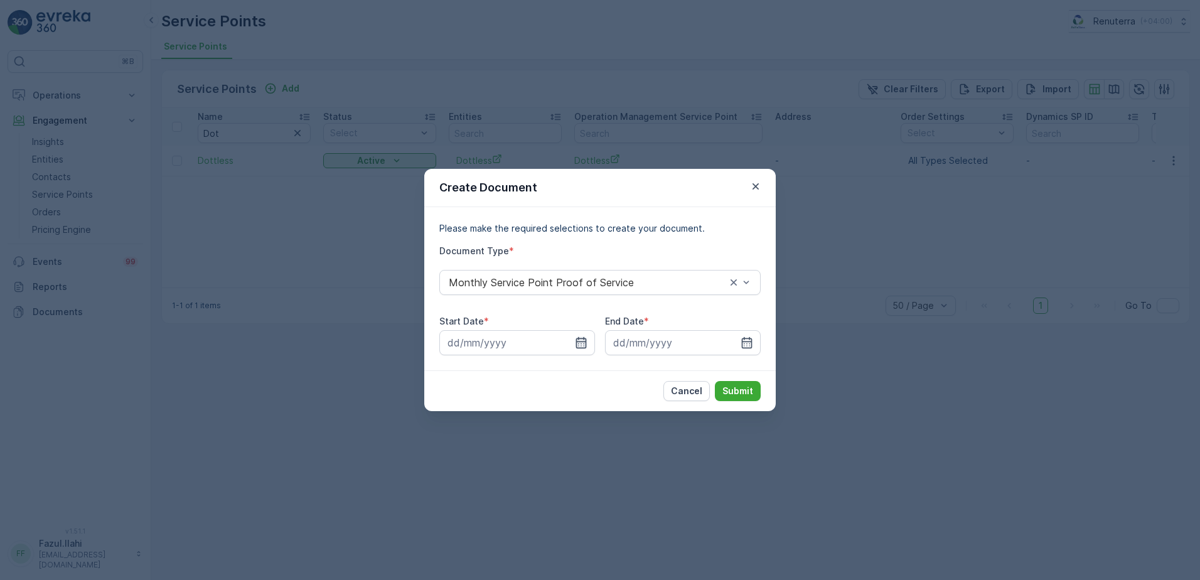
click at [579, 344] on icon "button" at bounding box center [581, 342] width 13 height 13
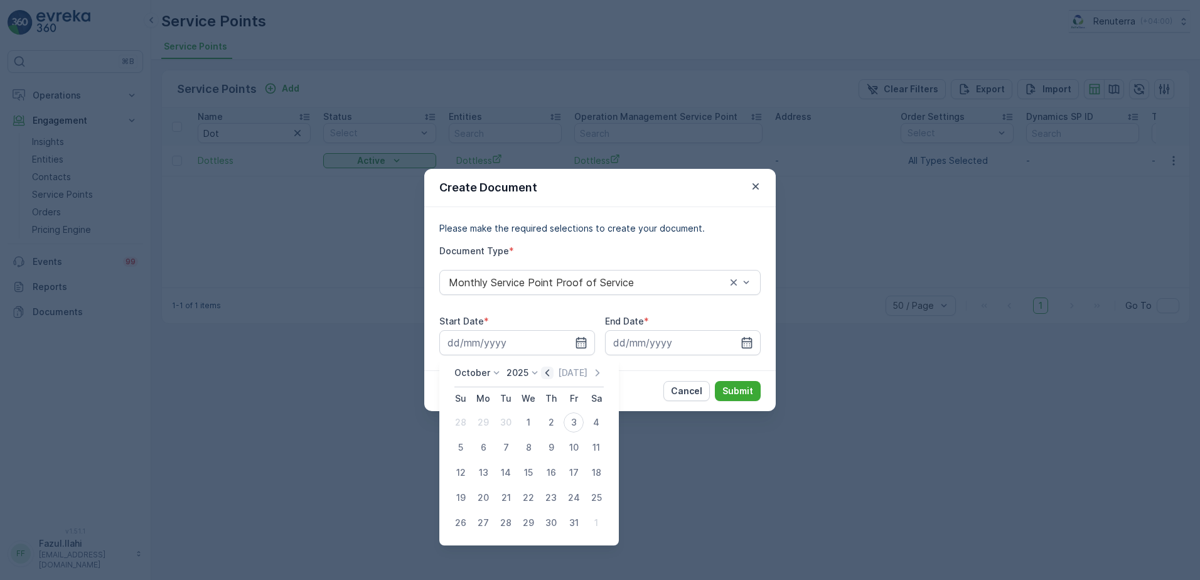
click at [552, 371] on icon "button" at bounding box center [547, 372] width 13 height 13
click at [477, 424] on div "1" at bounding box center [483, 422] width 20 height 20
type input "01.09.2025"
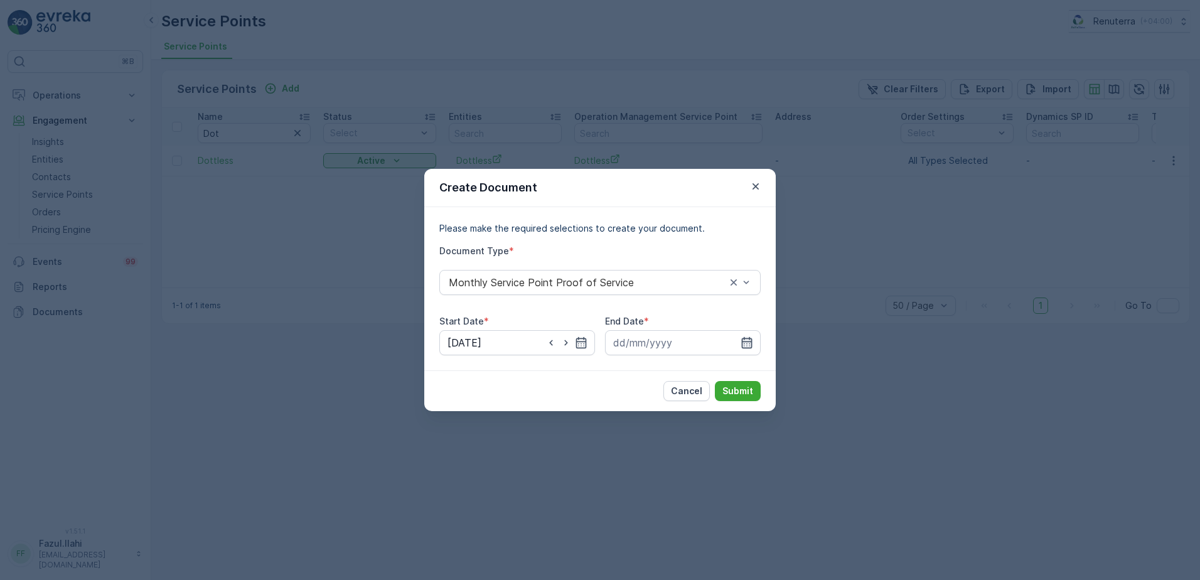
click at [749, 340] on icon "button" at bounding box center [746, 342] width 13 height 13
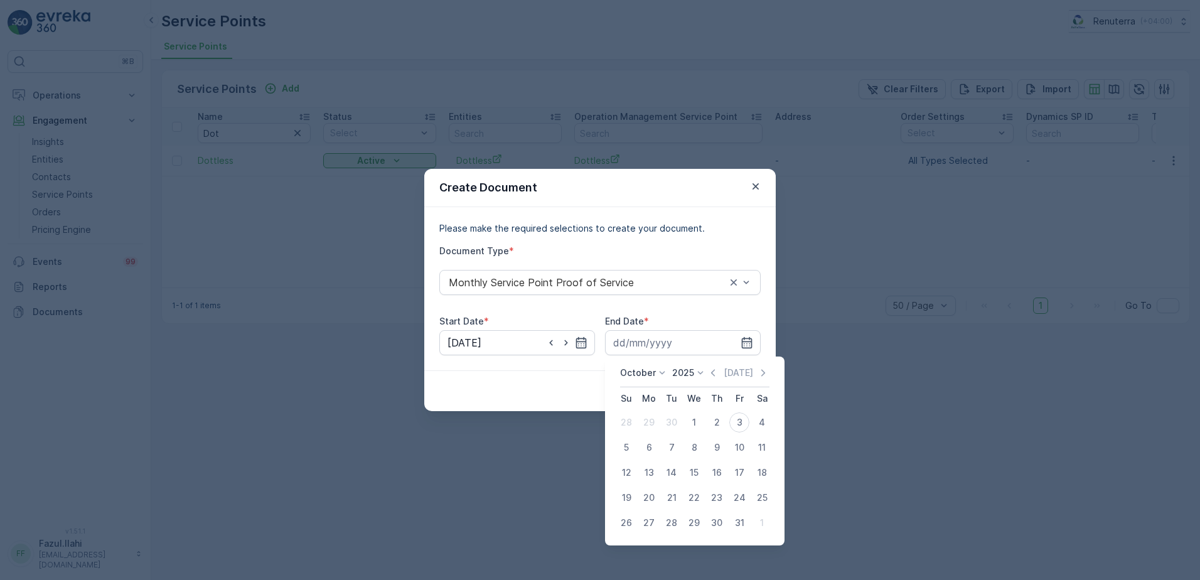
click at [712, 373] on icon "button" at bounding box center [713, 372] width 13 height 13
click at [679, 522] on div "30" at bounding box center [671, 523] width 20 height 20
type input "30.09.2025"
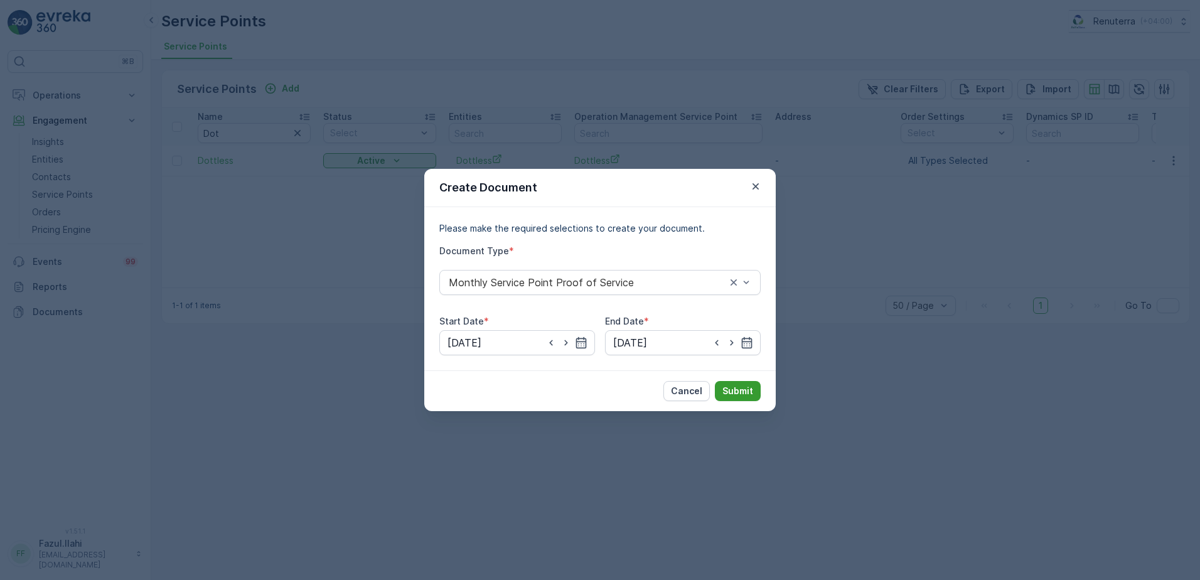
click at [741, 381] on button "Submit" at bounding box center [738, 391] width 46 height 20
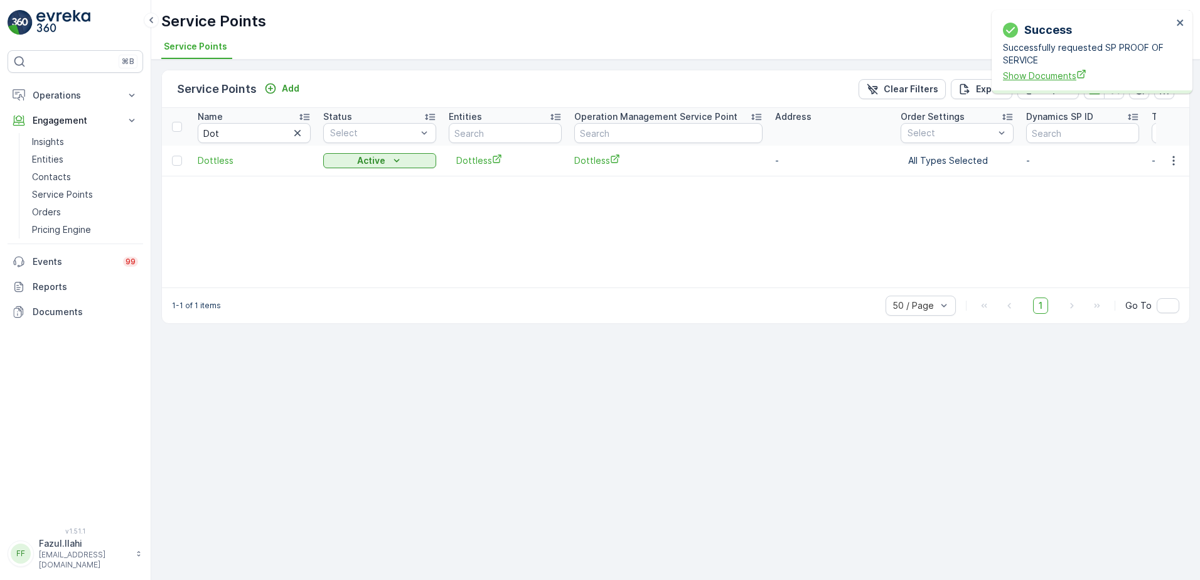
click at [1045, 77] on span "Show Documents" at bounding box center [1087, 75] width 169 height 13
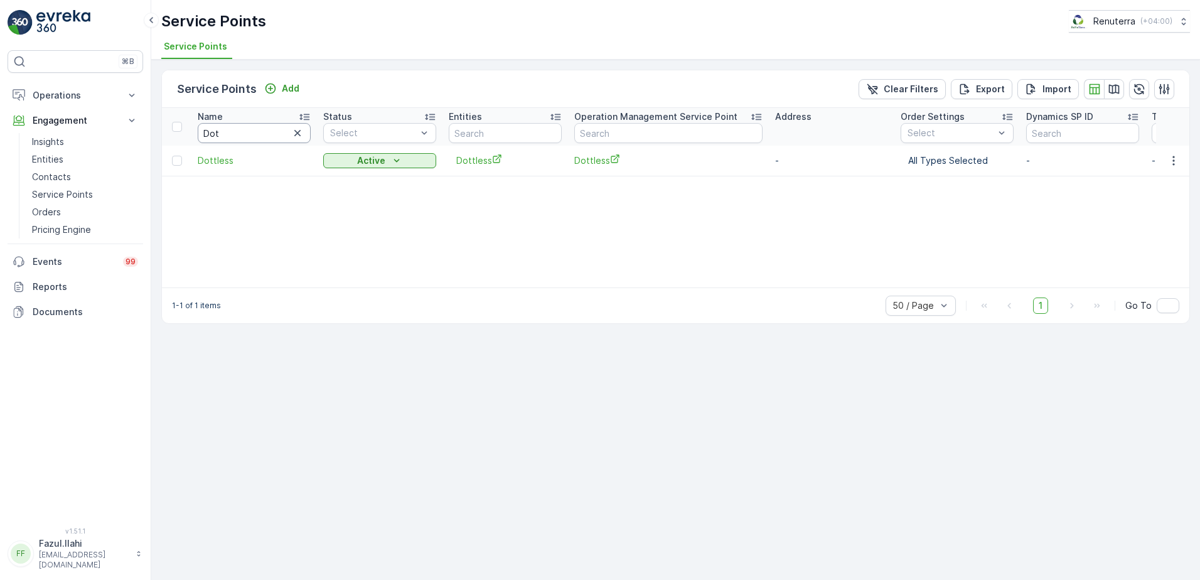
click at [275, 134] on input "Dot" at bounding box center [254, 133] width 113 height 20
type input "Im"
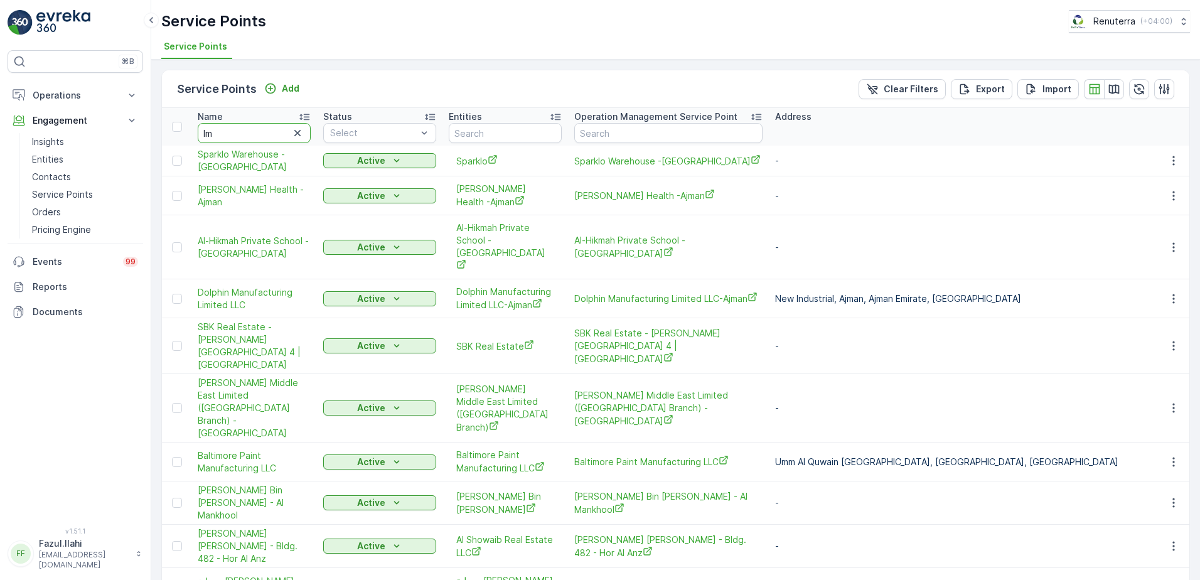
click at [275, 134] on input "Im" at bounding box center [254, 133] width 113 height 20
type input "Imdaa"
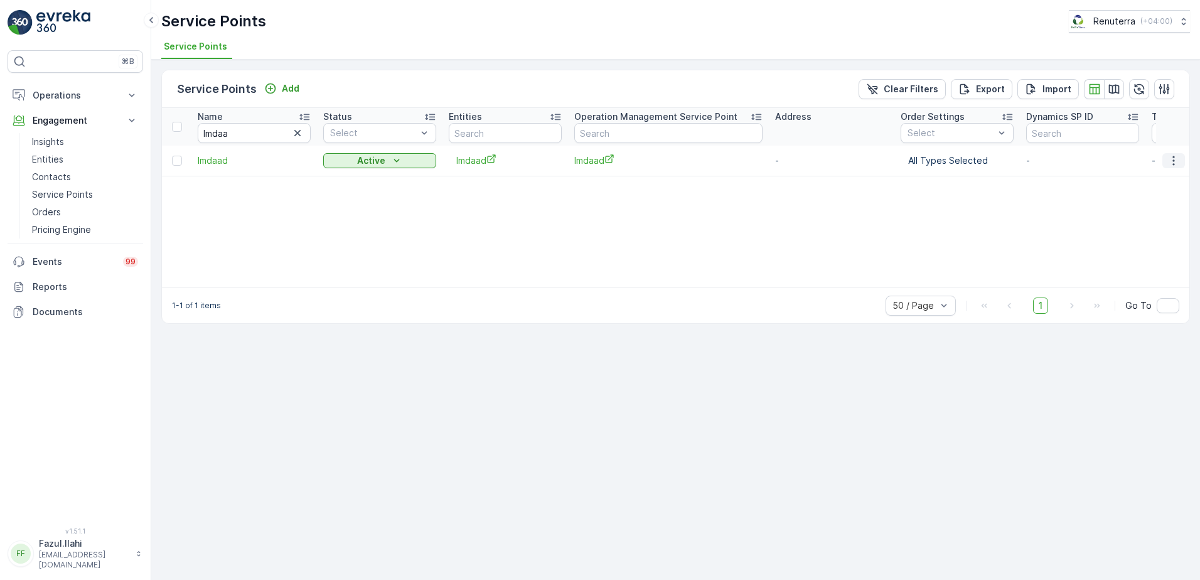
click at [1173, 166] on icon "button" at bounding box center [1173, 160] width 13 height 13
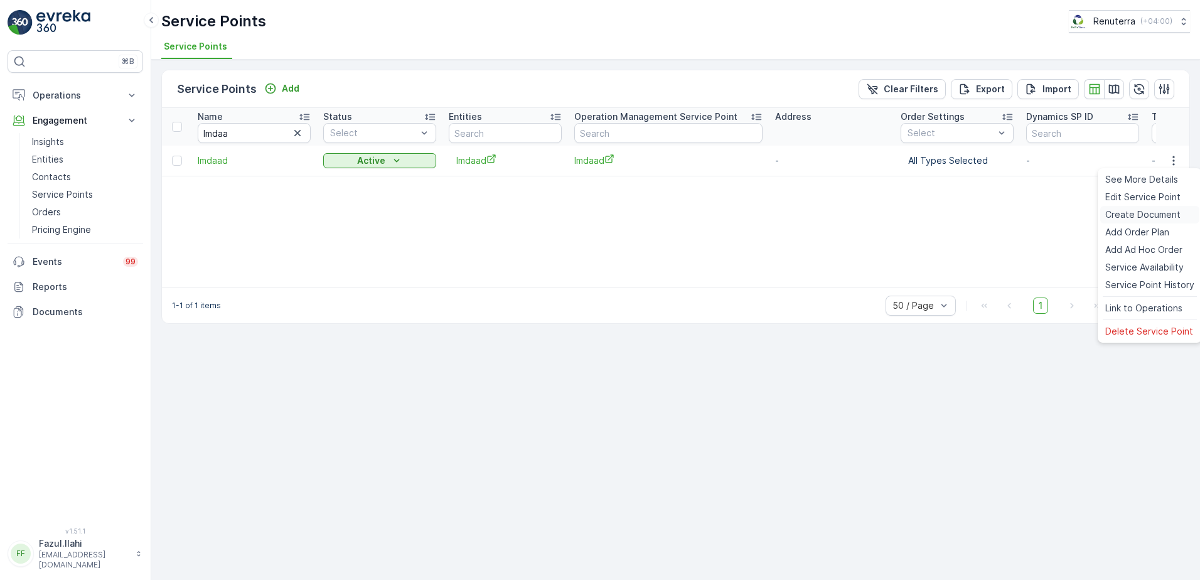
click at [1129, 212] on span "Create Document" at bounding box center [1142, 214] width 75 height 13
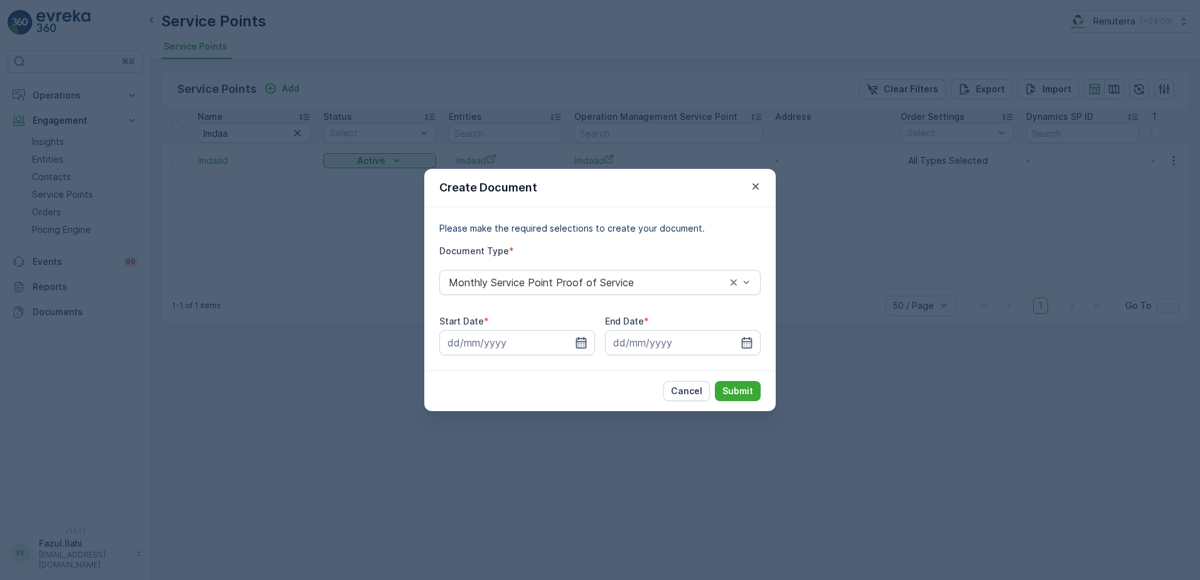
click at [586, 341] on icon "button" at bounding box center [581, 342] width 11 height 11
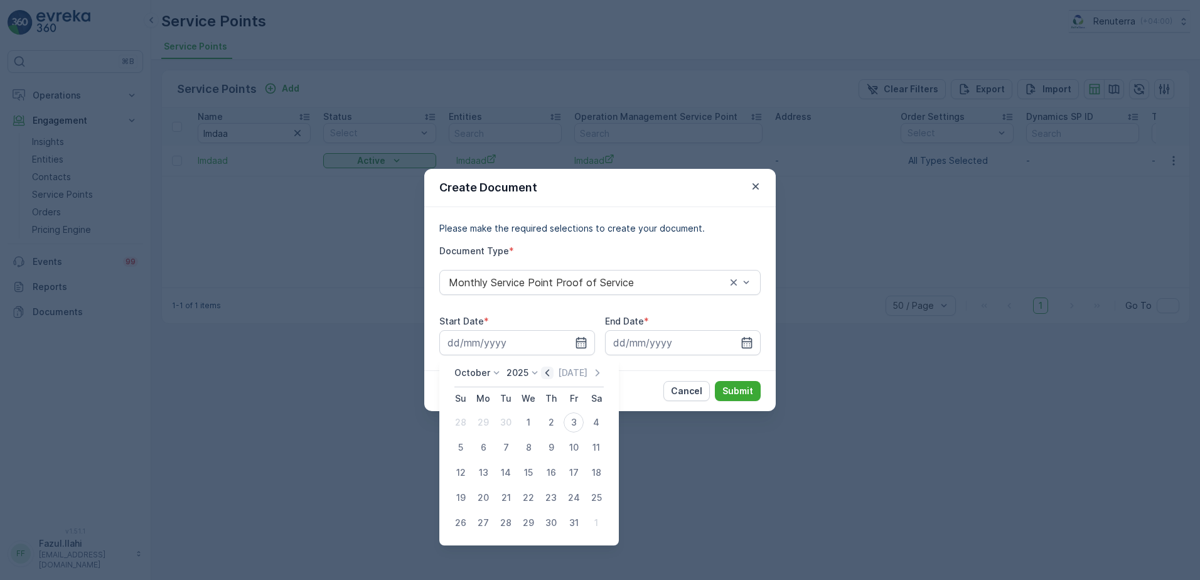
click at [552, 375] on icon "button" at bounding box center [547, 372] width 13 height 13
drag, startPoint x: 473, startPoint y: 424, endPoint x: 487, endPoint y: 421, distance: 14.2
click at [479, 422] on div "1" at bounding box center [483, 422] width 20 height 20
type input "01.09.2025"
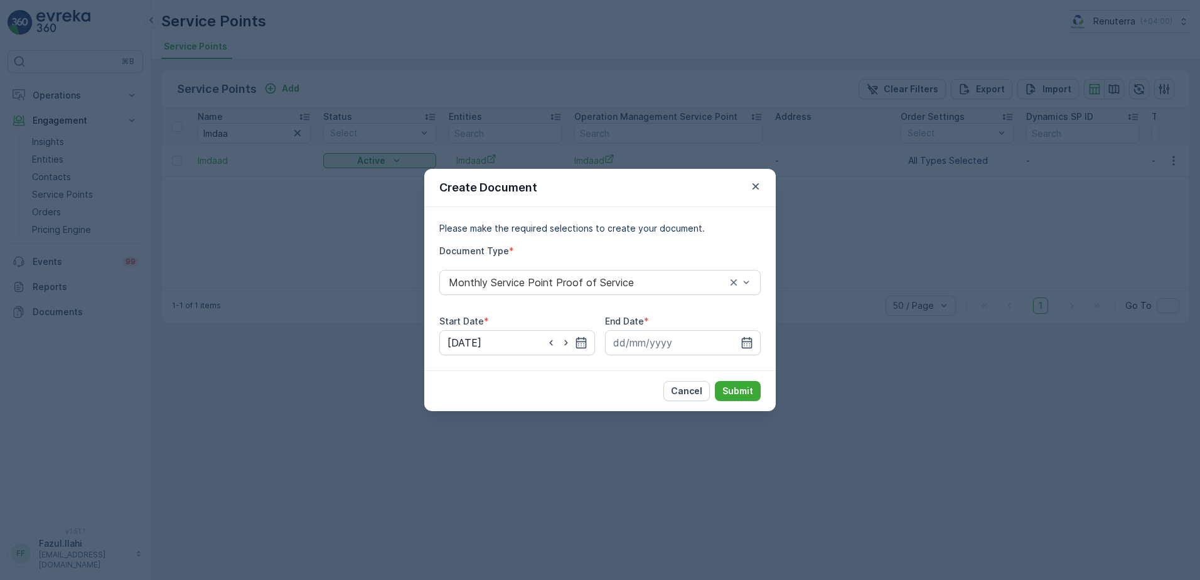
click at [488, 419] on div "Create Document Please make the required selections to create your document. Do…" at bounding box center [600, 290] width 1200 height 580
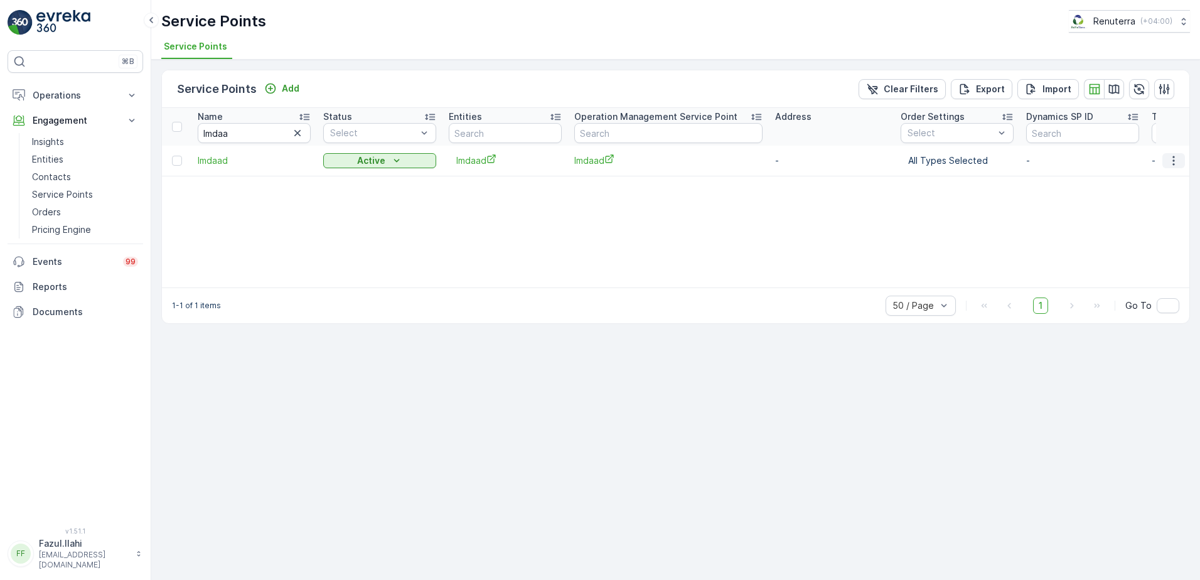
click at [1173, 159] on icon "button" at bounding box center [1173, 160] width 13 height 13
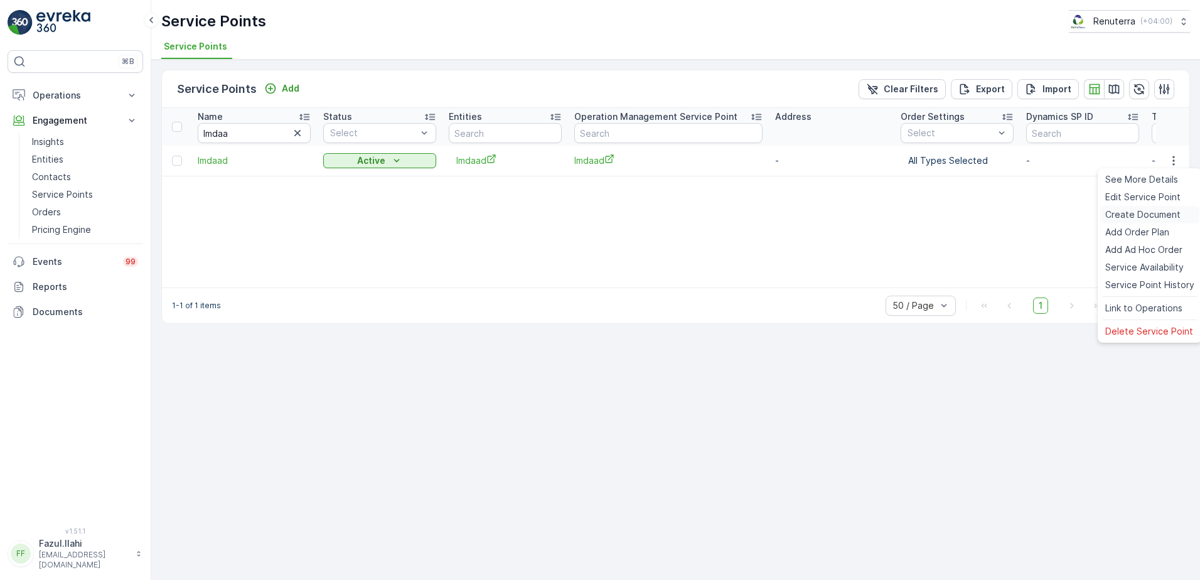
click at [1128, 212] on span "Create Document" at bounding box center [1142, 214] width 75 height 13
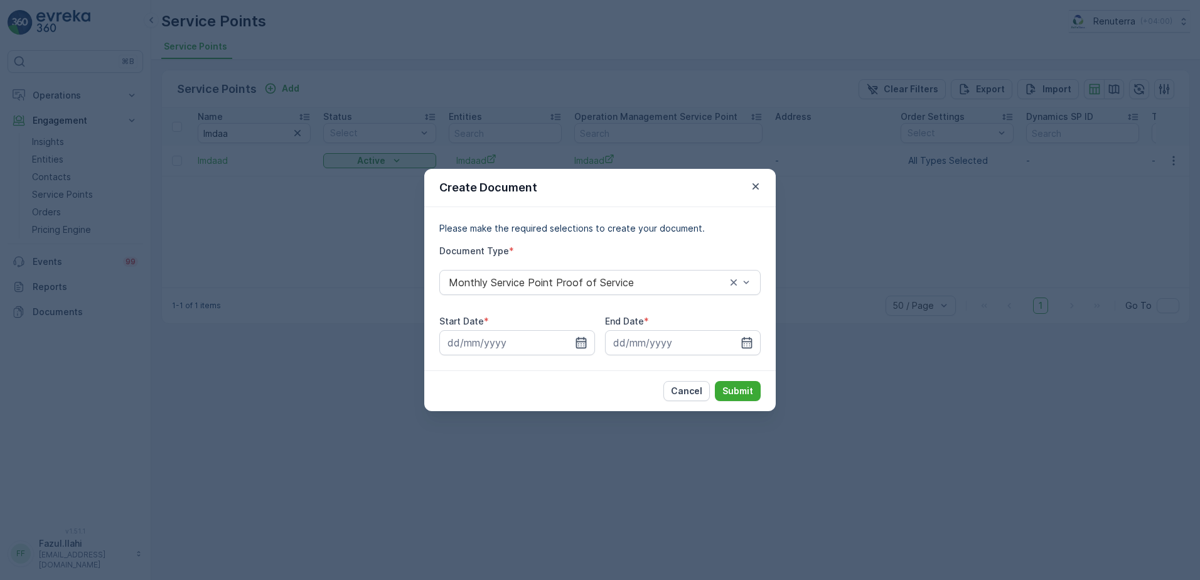
click at [580, 340] on icon "button" at bounding box center [581, 342] width 13 height 13
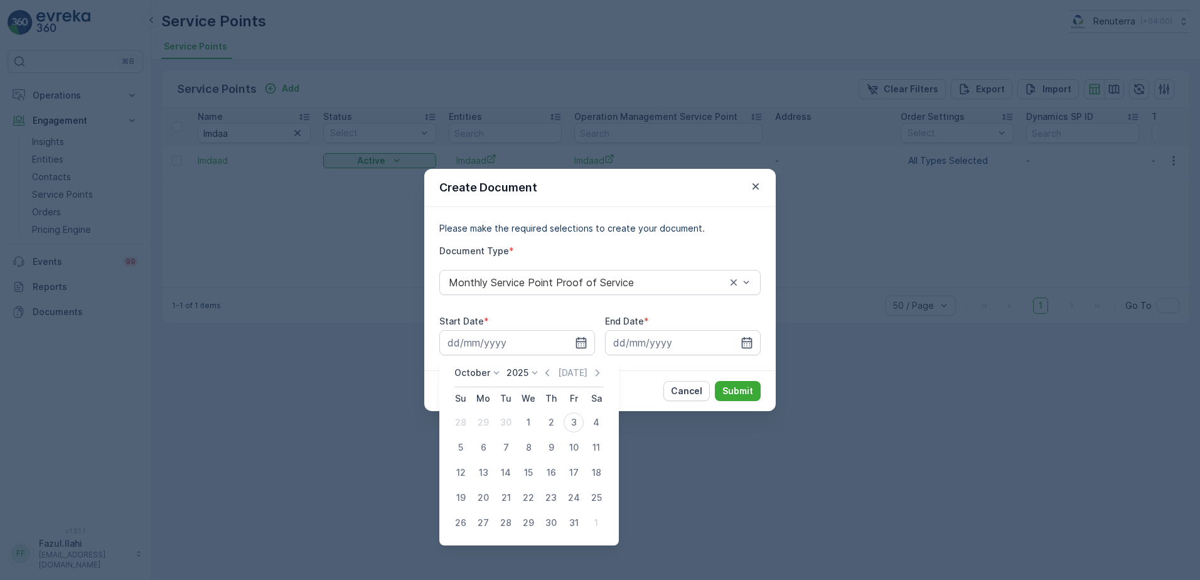
click at [547, 371] on icon "button" at bounding box center [547, 372] width 13 height 13
click at [487, 425] on div "1" at bounding box center [483, 422] width 20 height 20
type input "01.09.2025"
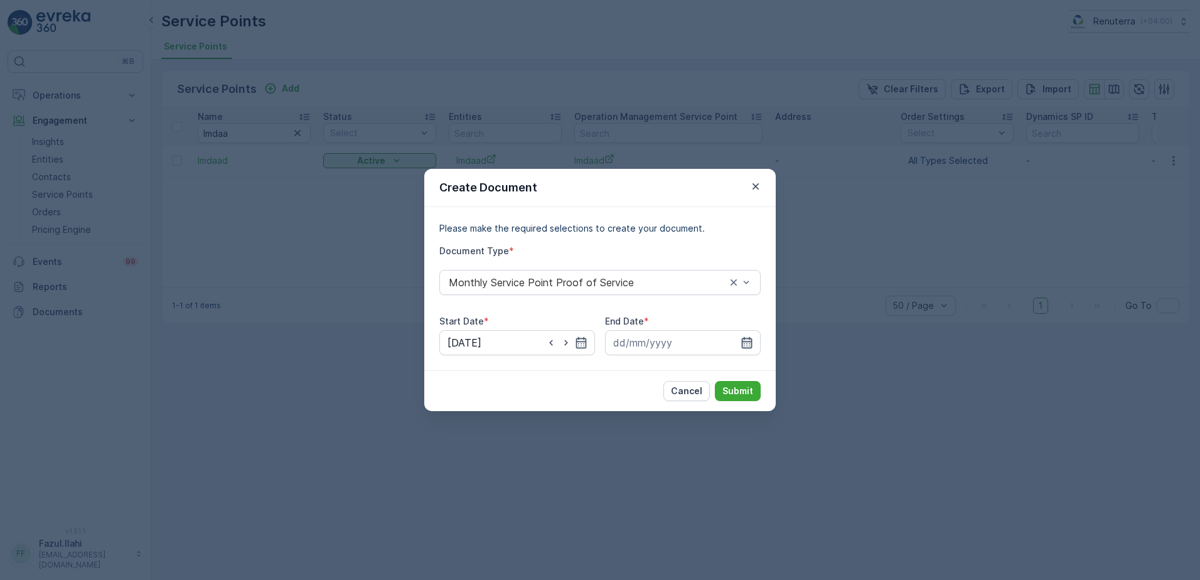
click at [750, 347] on icon "button" at bounding box center [746, 342] width 13 height 13
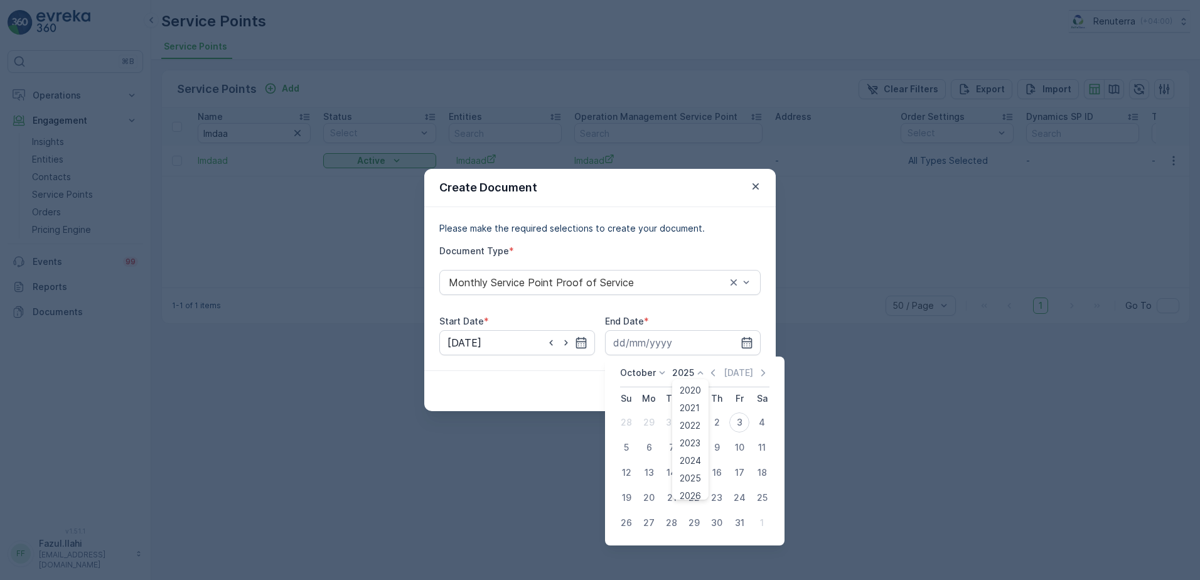
click at [705, 377] on div "2025 2020 2021 2022 2023 2024 2025 2026 2027 2028 2029 2030" at bounding box center [689, 372] width 35 height 13
click at [715, 370] on icon "button" at bounding box center [713, 372] width 4 height 7
drag, startPoint x: 676, startPoint y: 525, endPoint x: 690, endPoint y: 444, distance: 81.5
click at [673, 518] on div "30" at bounding box center [671, 523] width 20 height 20
type input "30.09.2025"
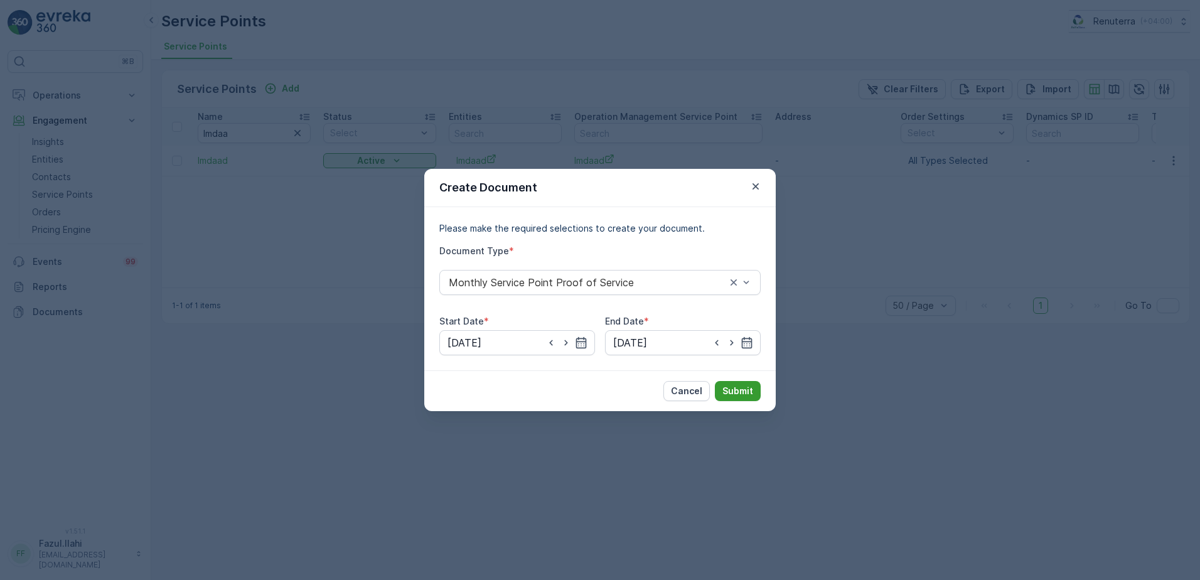
click at [747, 392] on p "Submit" at bounding box center [737, 391] width 31 height 13
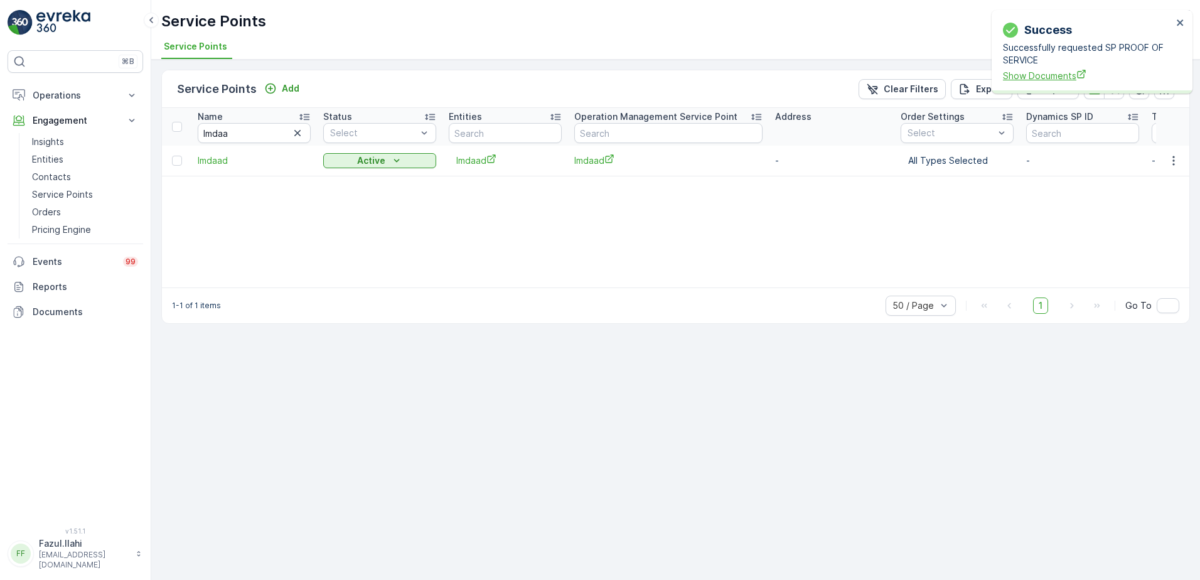
click at [1034, 72] on span "Show Documents" at bounding box center [1087, 75] width 169 height 13
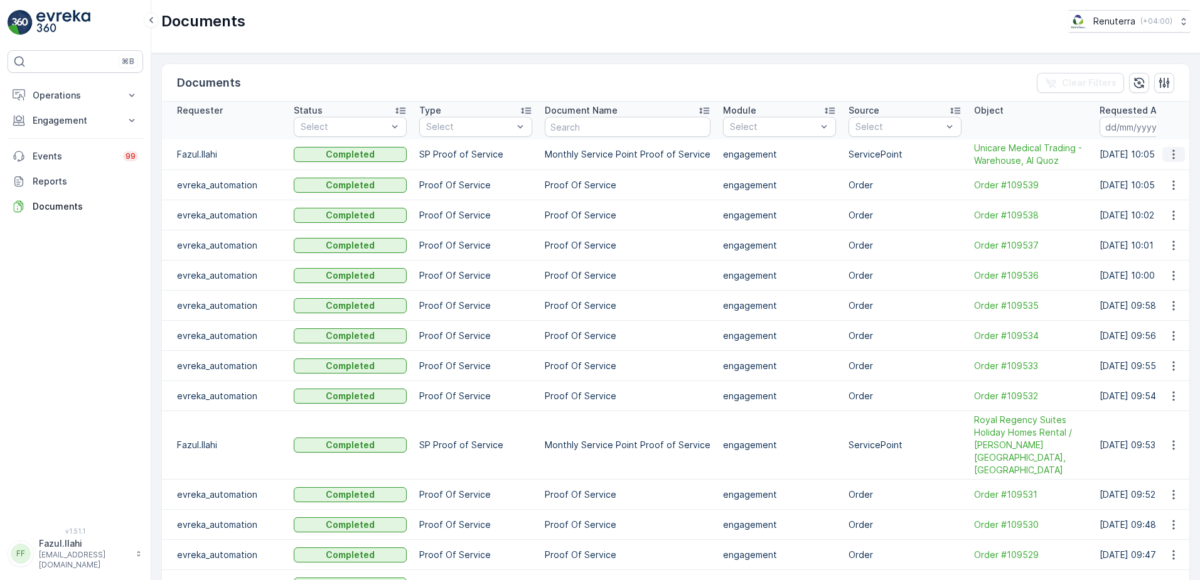
click at [1173, 159] on icon "button" at bounding box center [1173, 154] width 13 height 13
click at [1176, 174] on span "See Details" at bounding box center [1170, 173] width 48 height 13
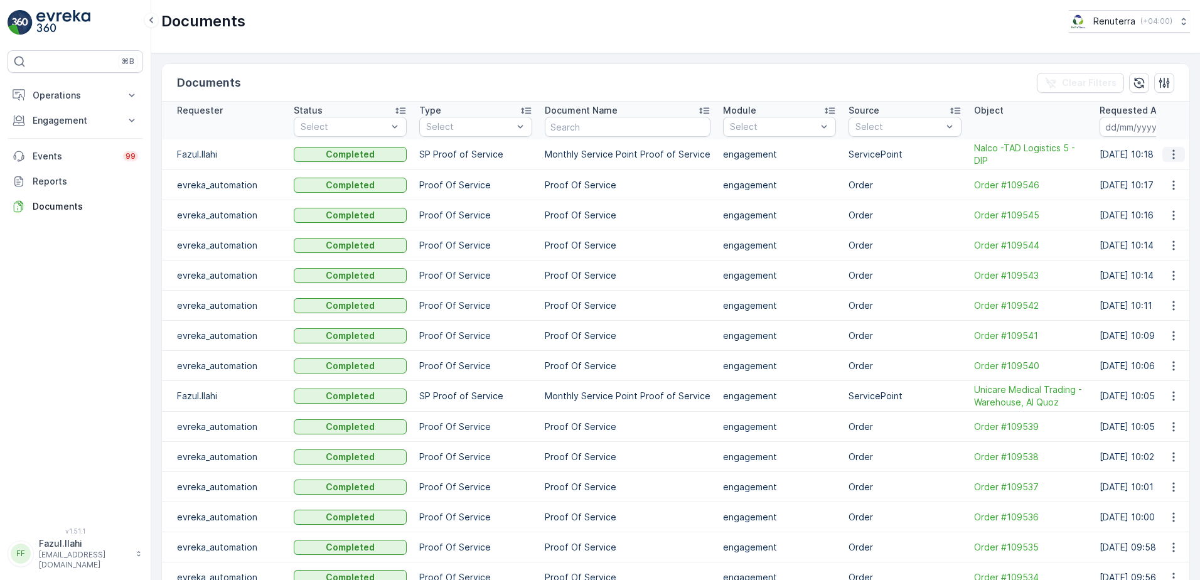
click at [1170, 152] on icon "button" at bounding box center [1173, 154] width 13 height 13
click at [1160, 170] on span "See Details" at bounding box center [1170, 173] width 48 height 13
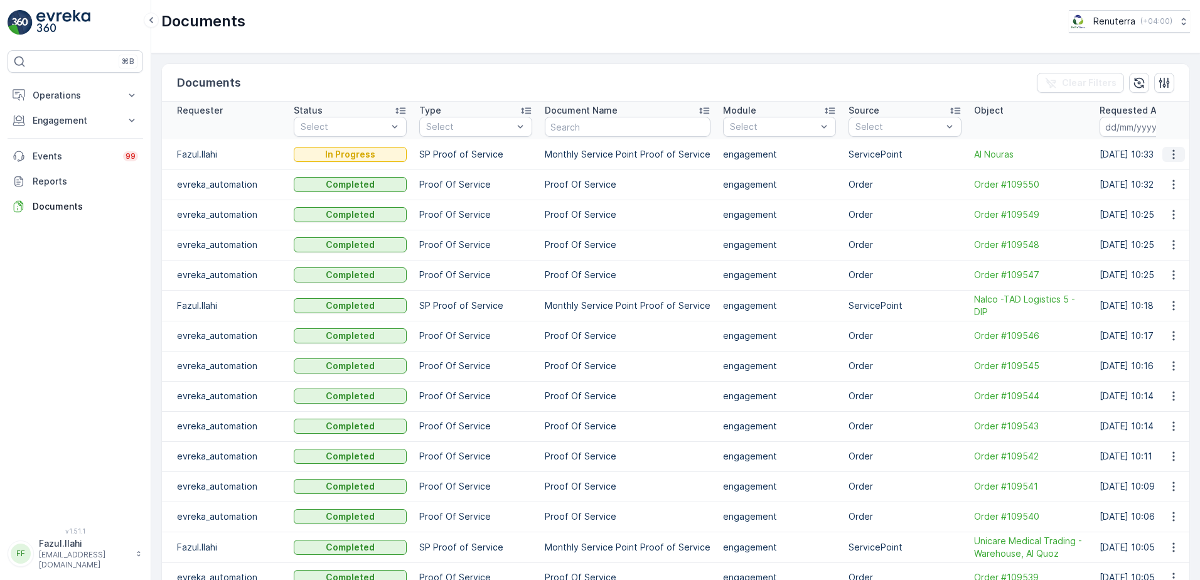
click at [1171, 155] on icon "button" at bounding box center [1173, 154] width 13 height 13
click at [1172, 155] on icon "button" at bounding box center [1173, 153] width 2 height 9
click at [1171, 174] on span "See Details" at bounding box center [1170, 173] width 48 height 13
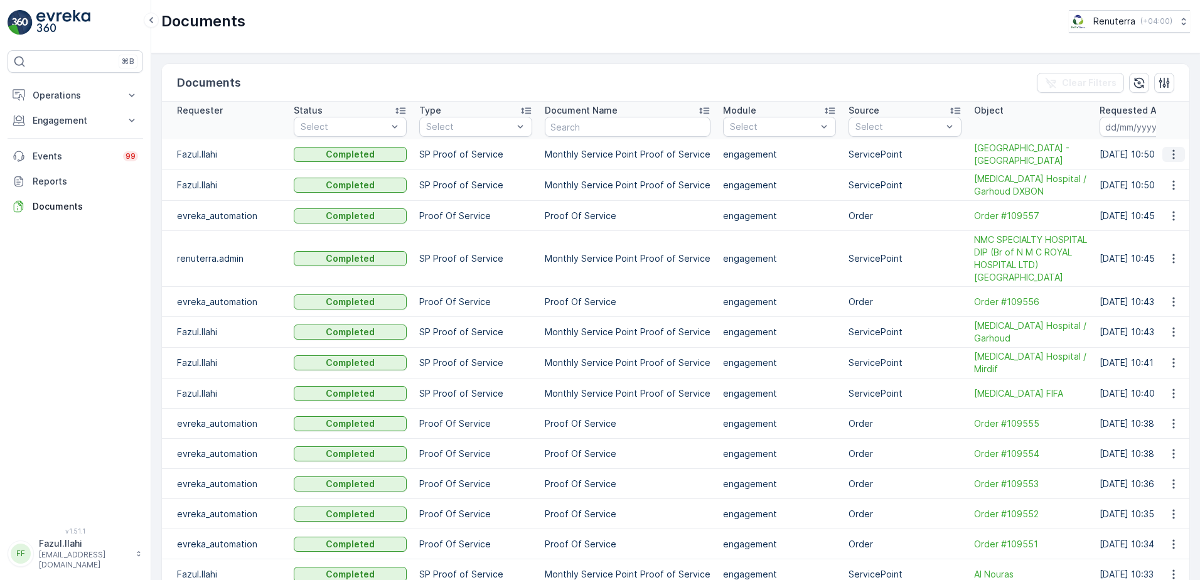
click at [1169, 154] on icon "button" at bounding box center [1173, 154] width 13 height 13
click at [1172, 169] on span "See Details" at bounding box center [1170, 173] width 48 height 13
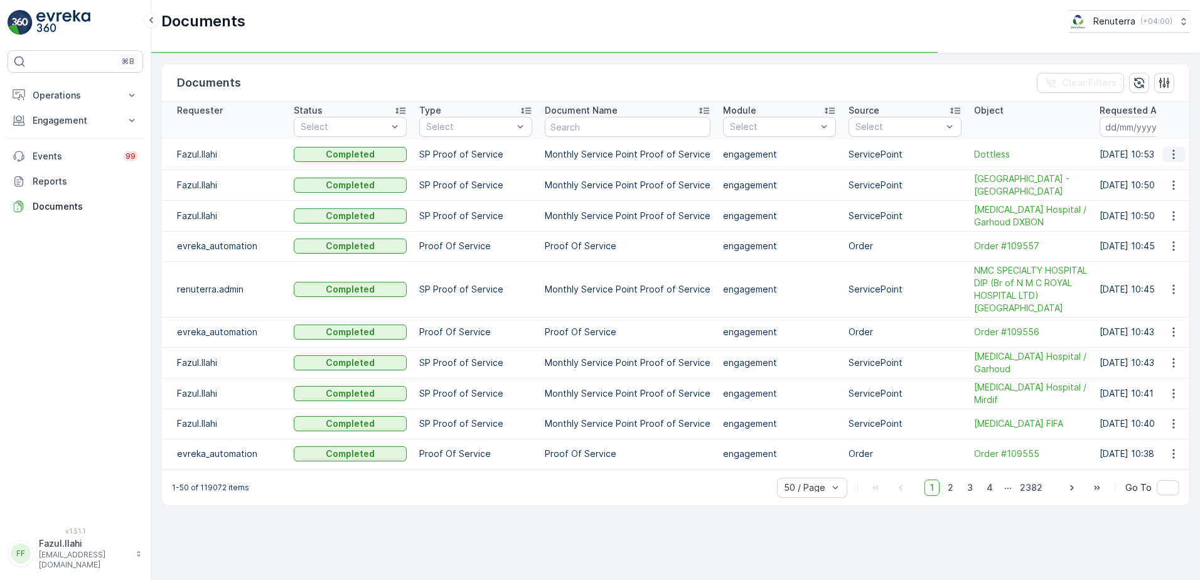
click at [1176, 153] on icon "button" at bounding box center [1173, 154] width 13 height 13
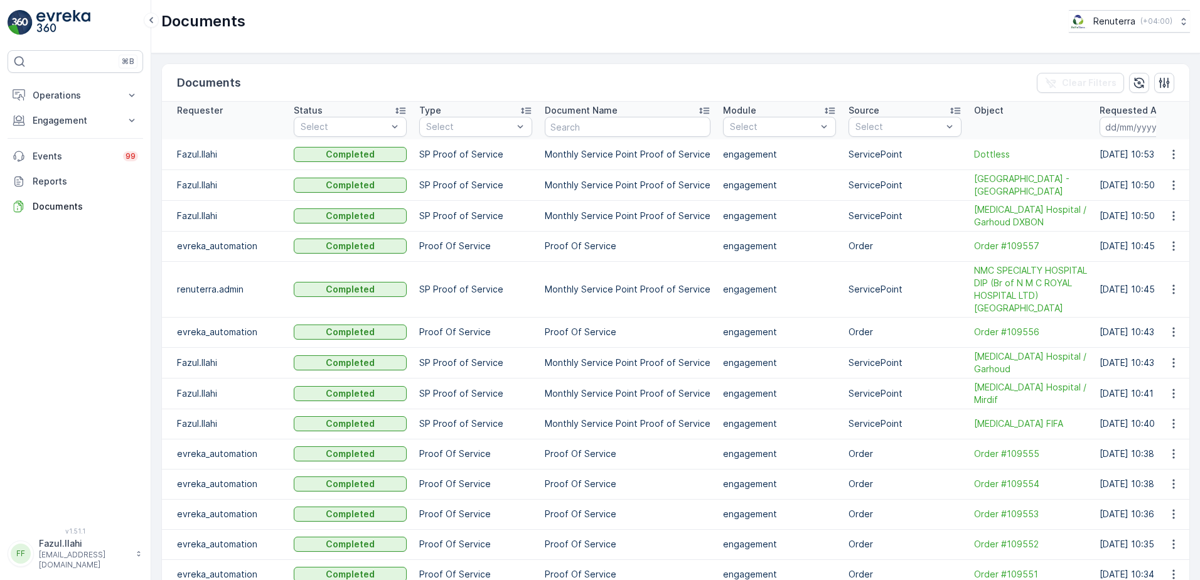
click at [1166, 173] on td at bounding box center [1173, 184] width 34 height 31
click at [1178, 151] on button "button" at bounding box center [1173, 154] width 23 height 15
click at [1164, 177] on span "See Details" at bounding box center [1170, 173] width 48 height 13
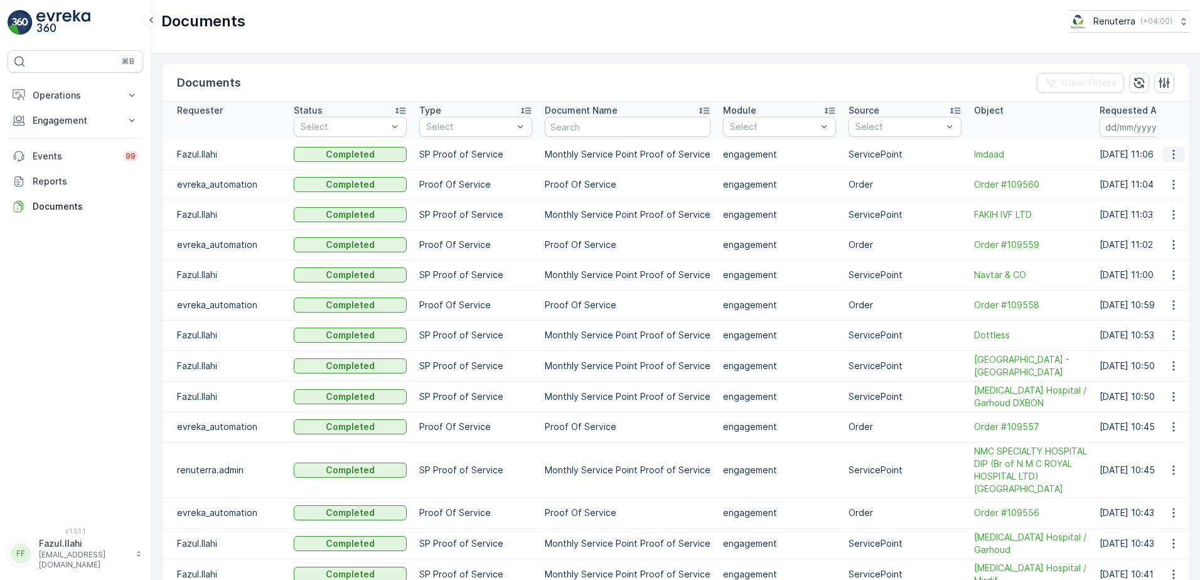
click at [1170, 150] on icon "button" at bounding box center [1173, 154] width 13 height 13
click at [1160, 171] on span "See Details" at bounding box center [1170, 173] width 48 height 13
